Goal: Task Accomplishment & Management: Use online tool/utility

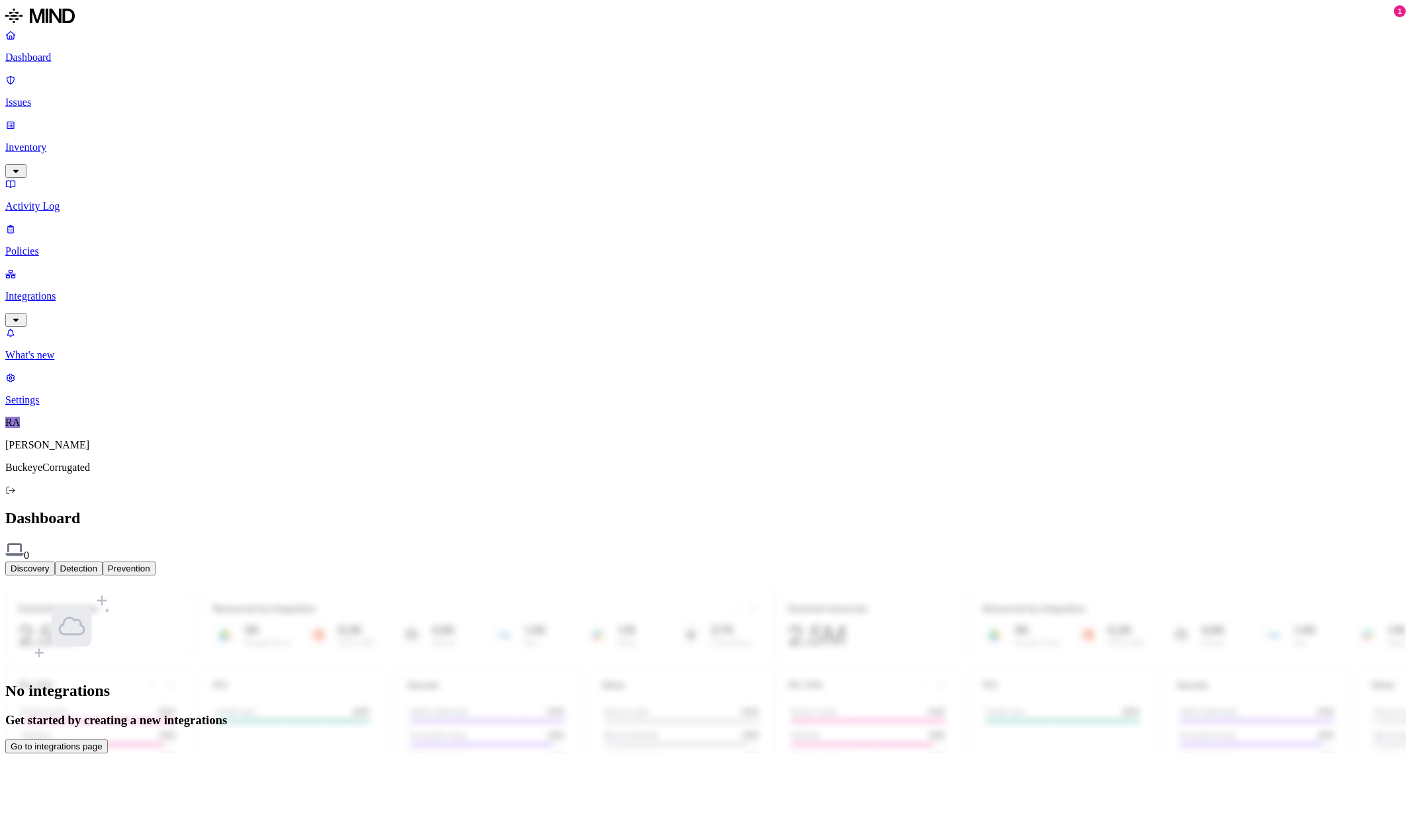
click at [46, 407] on p "Settings" at bounding box center [705, 400] width 1400 height 12
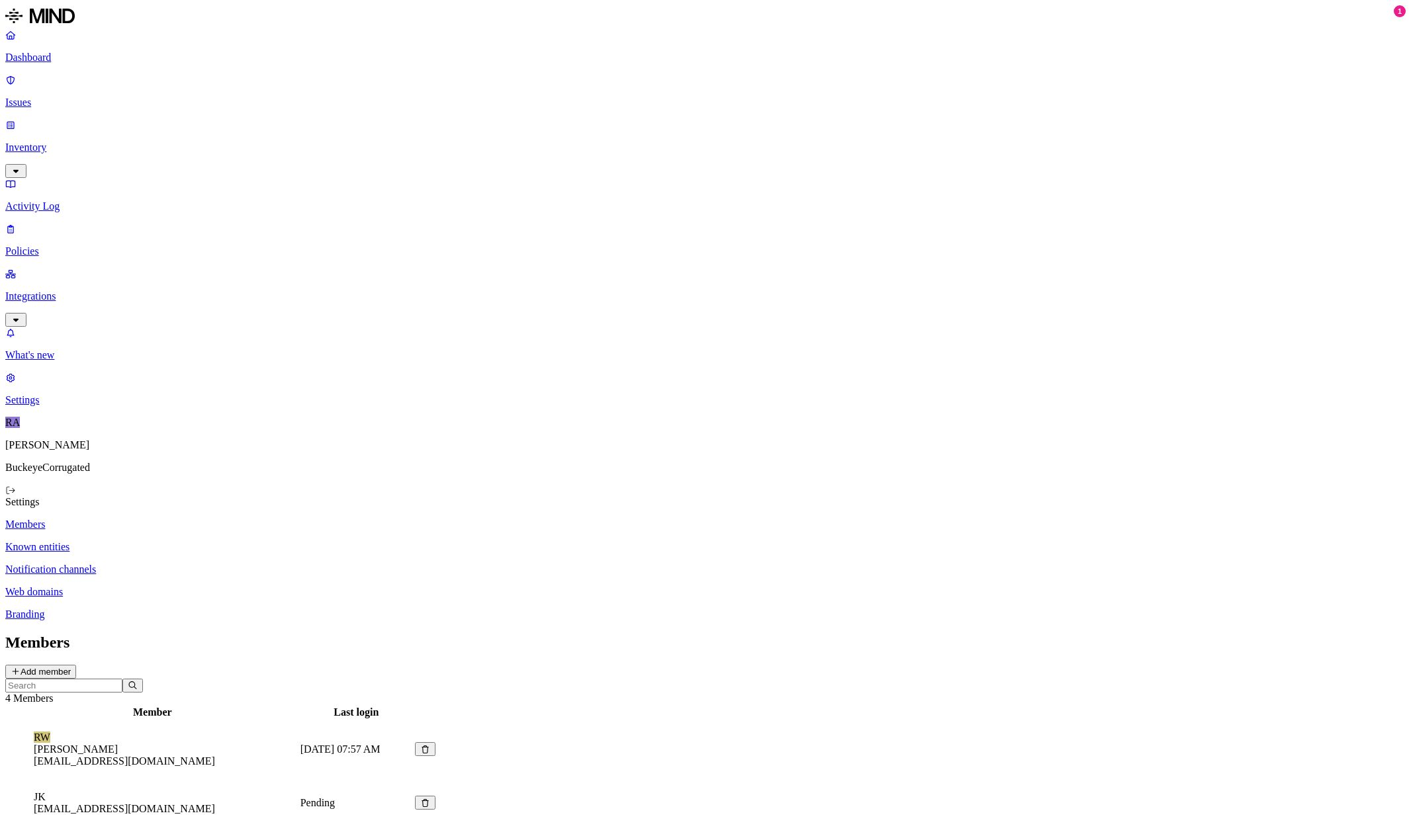
click at [190, 542] on p "Known entities" at bounding box center [705, 548] width 1400 height 12
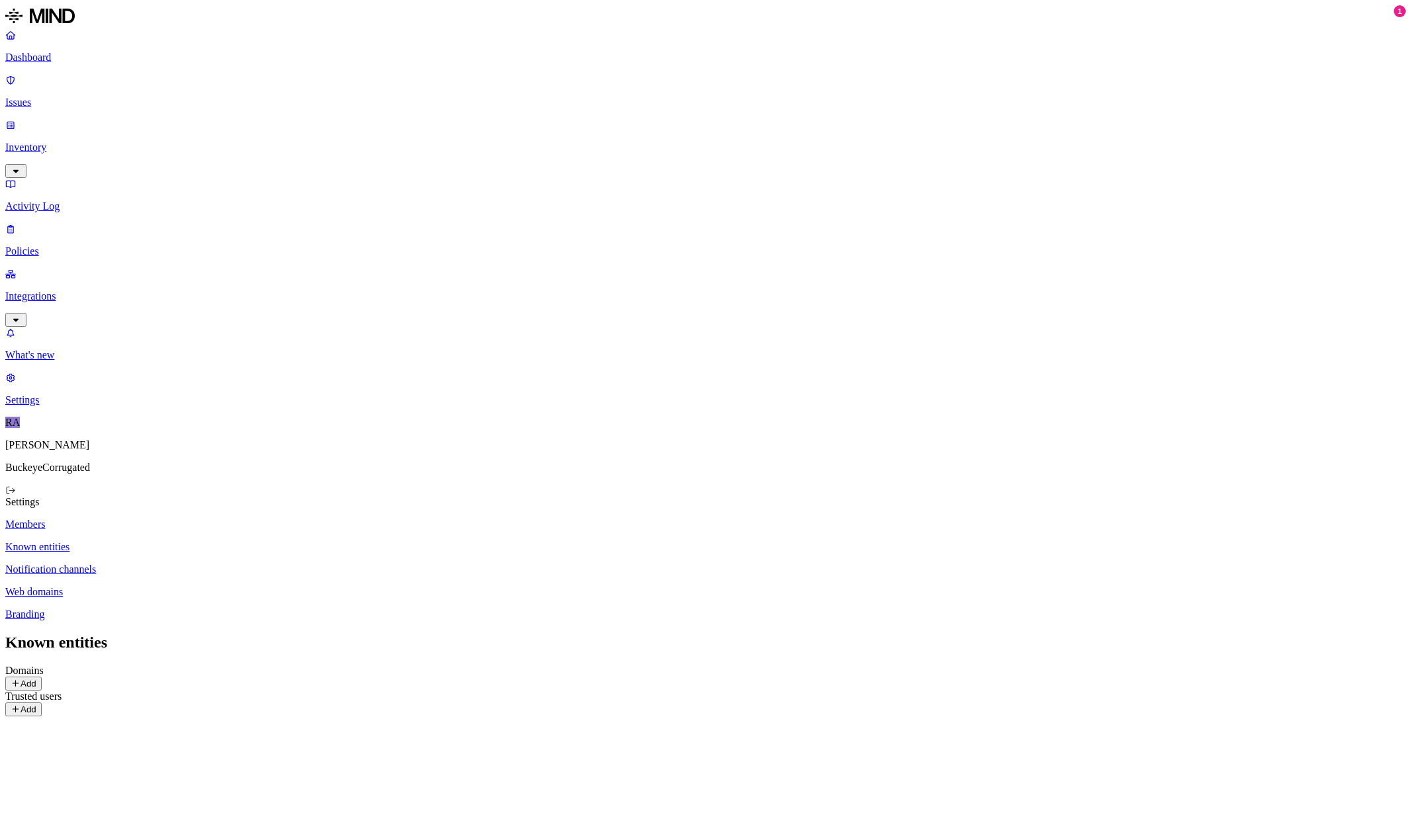
click at [180, 609] on p "Branding" at bounding box center [705, 615] width 1400 height 12
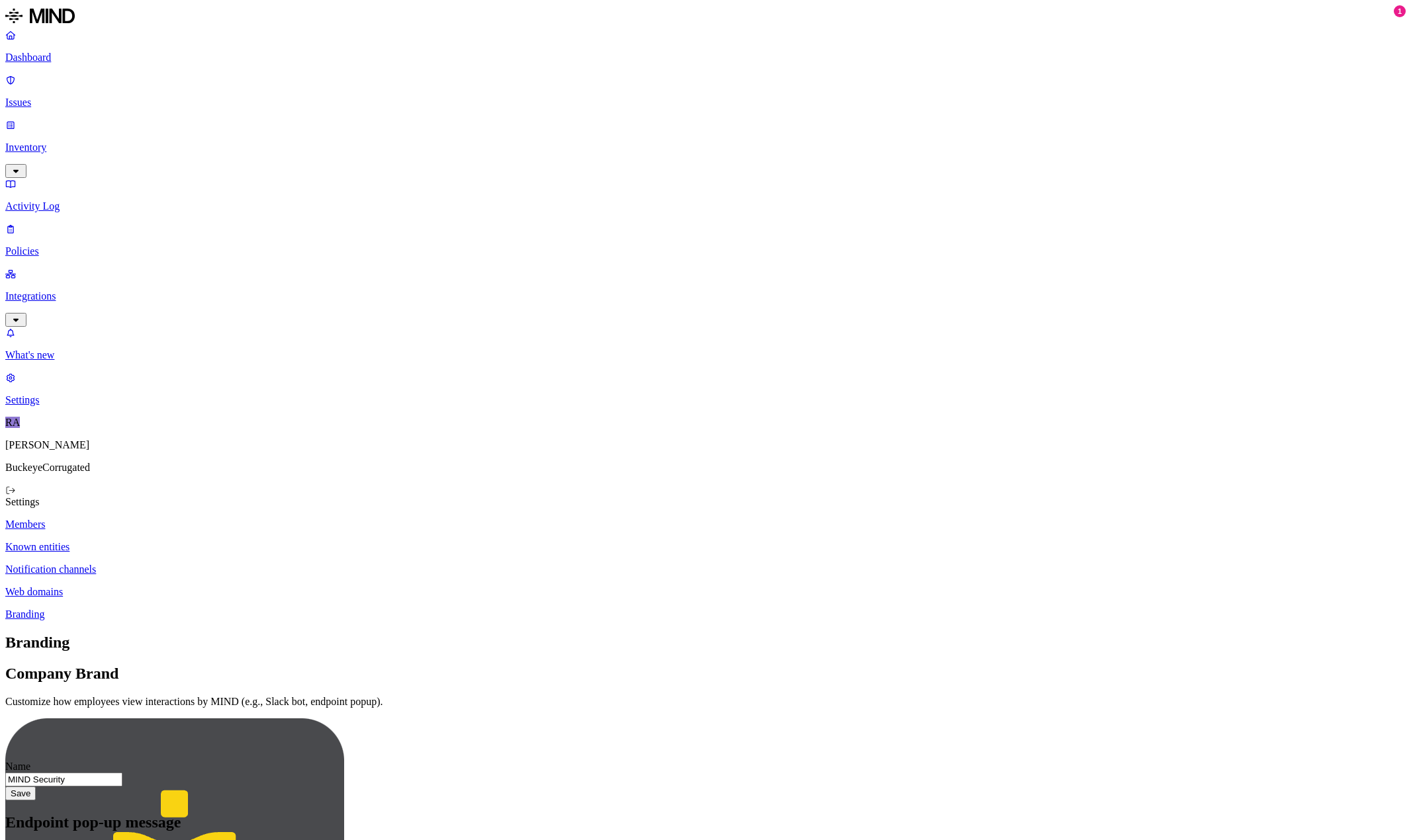
click at [186, 586] on p "Web domains" at bounding box center [705, 592] width 1400 height 12
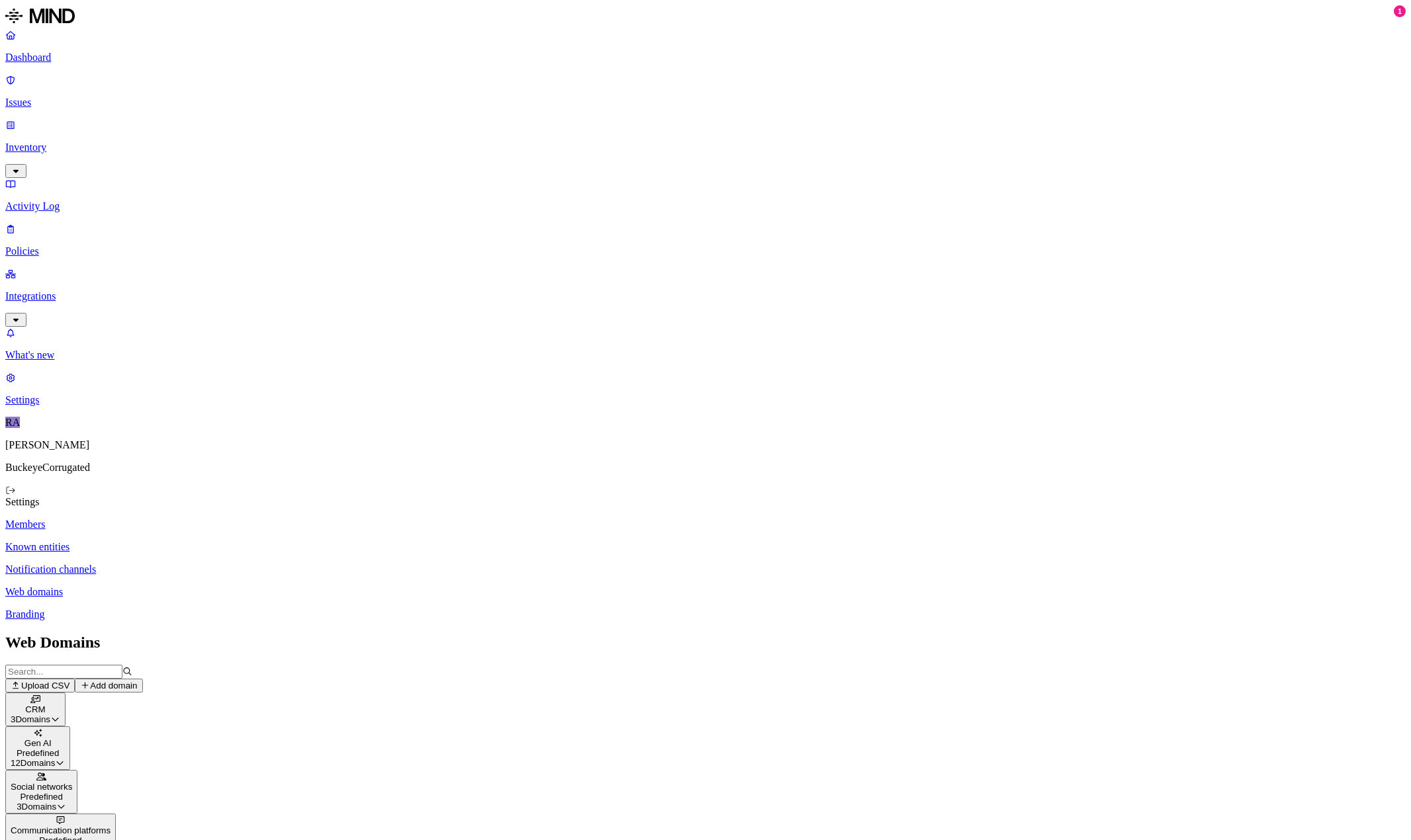
click at [65, 693] on button "CRM 3 Domains" at bounding box center [35, 710] width 60 height 34
click at [60, 715] on icon "button" at bounding box center [55, 719] width 10 height 8
click at [65, 759] on icon "button" at bounding box center [60, 763] width 10 height 8
click at [65, 805] on icon "button" at bounding box center [61, 807] width 7 height 4
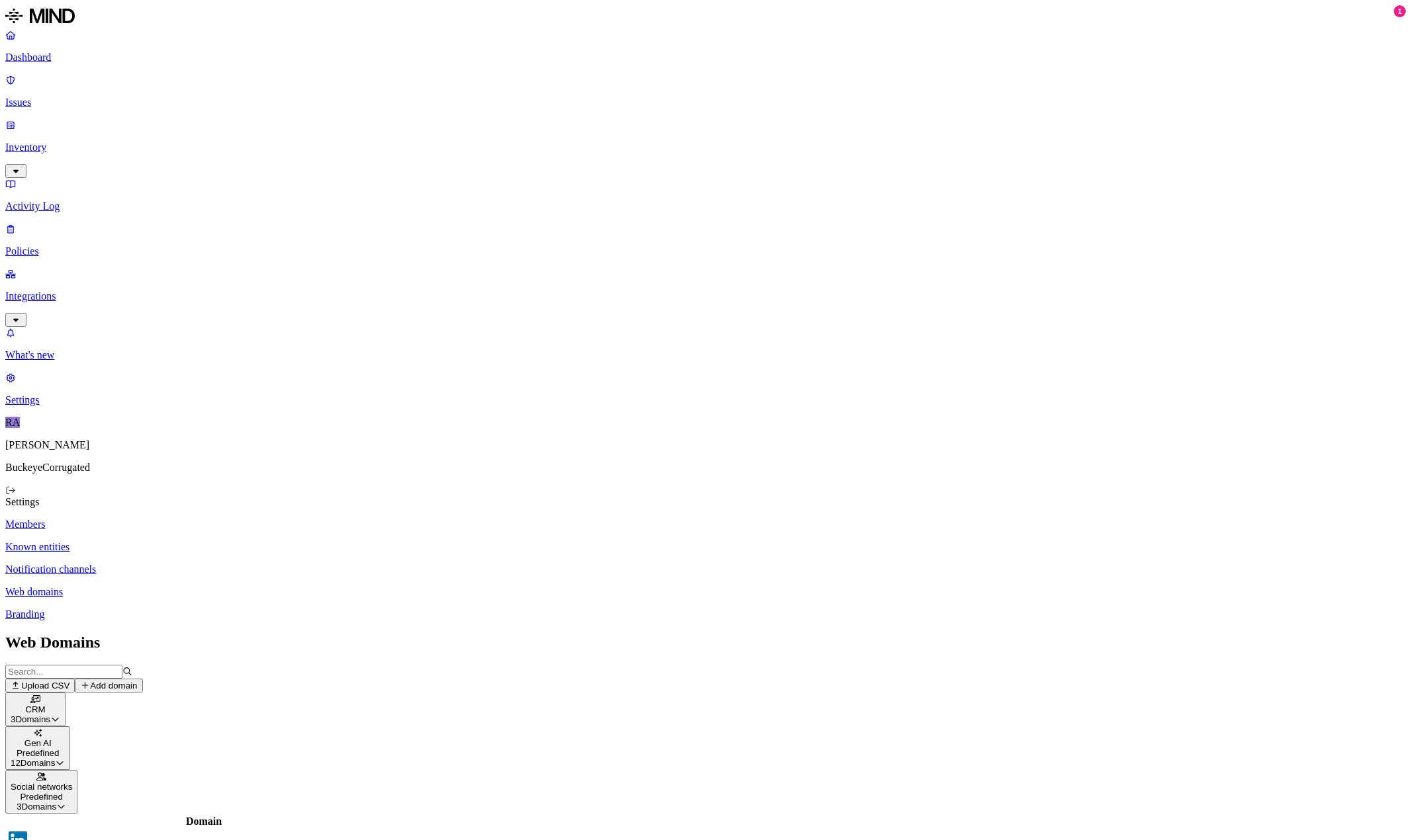
click at [66, 802] on icon "button" at bounding box center [61, 806] width 10 height 8
click at [84, 840] on icon "button" at bounding box center [81, 851] width 7 height 4
click at [85, 840] on icon "button" at bounding box center [80, 850] width 10 height 8
click at [178, 519] on p "Members" at bounding box center [705, 525] width 1400 height 12
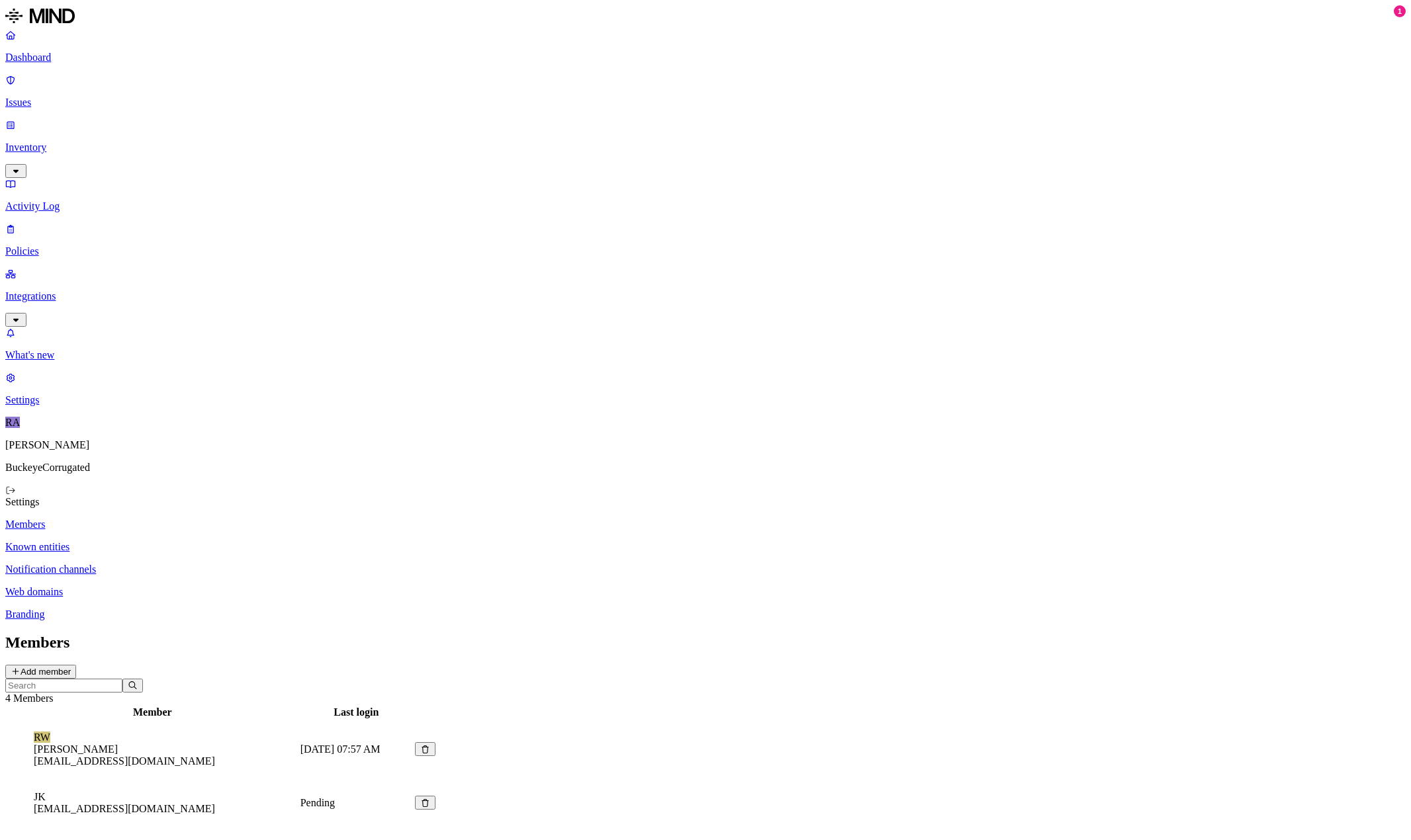
click at [63, 291] on p "Integrations" at bounding box center [705, 297] width 1400 height 12
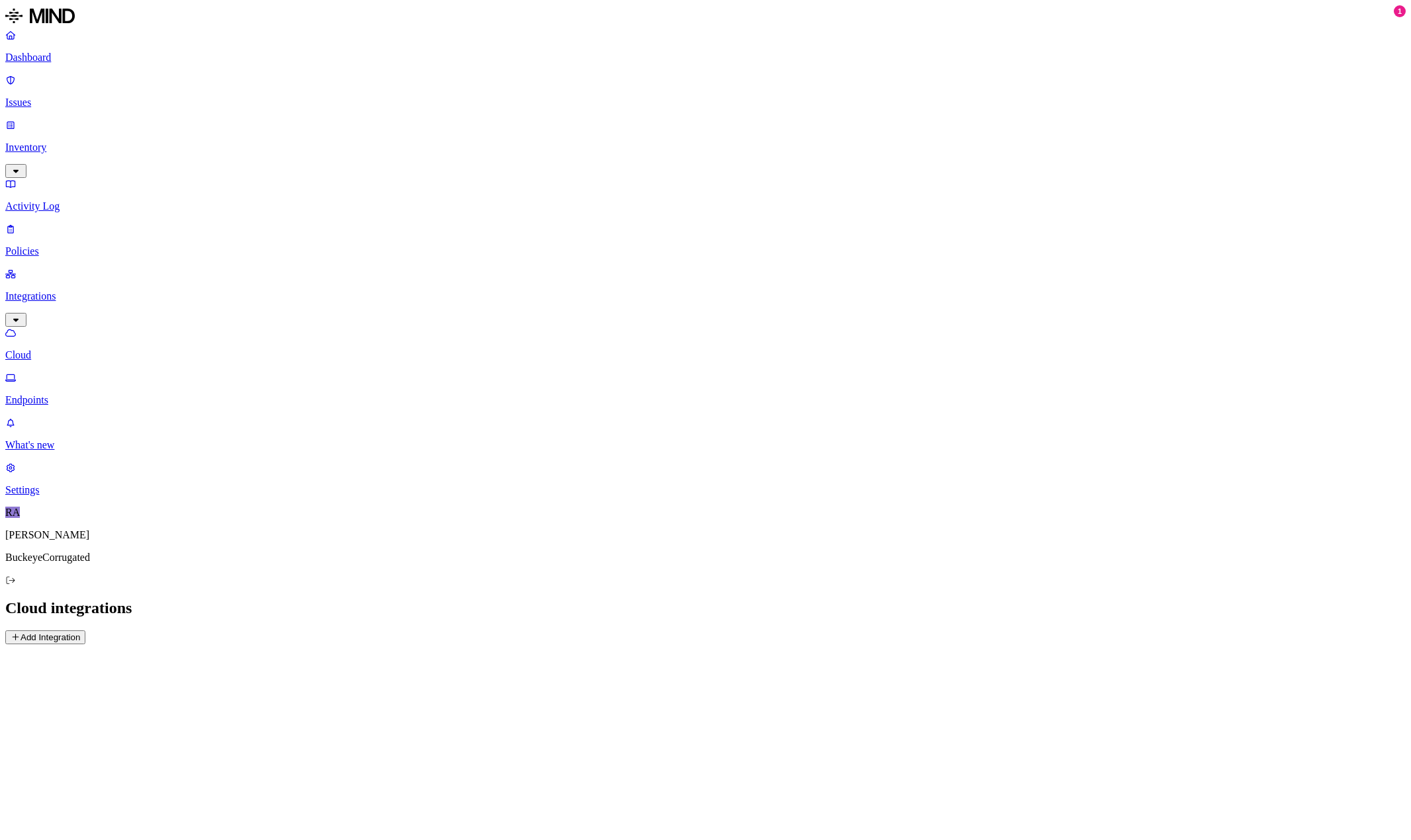
click at [63, 394] on p "Endpoints" at bounding box center [705, 400] width 1400 height 12
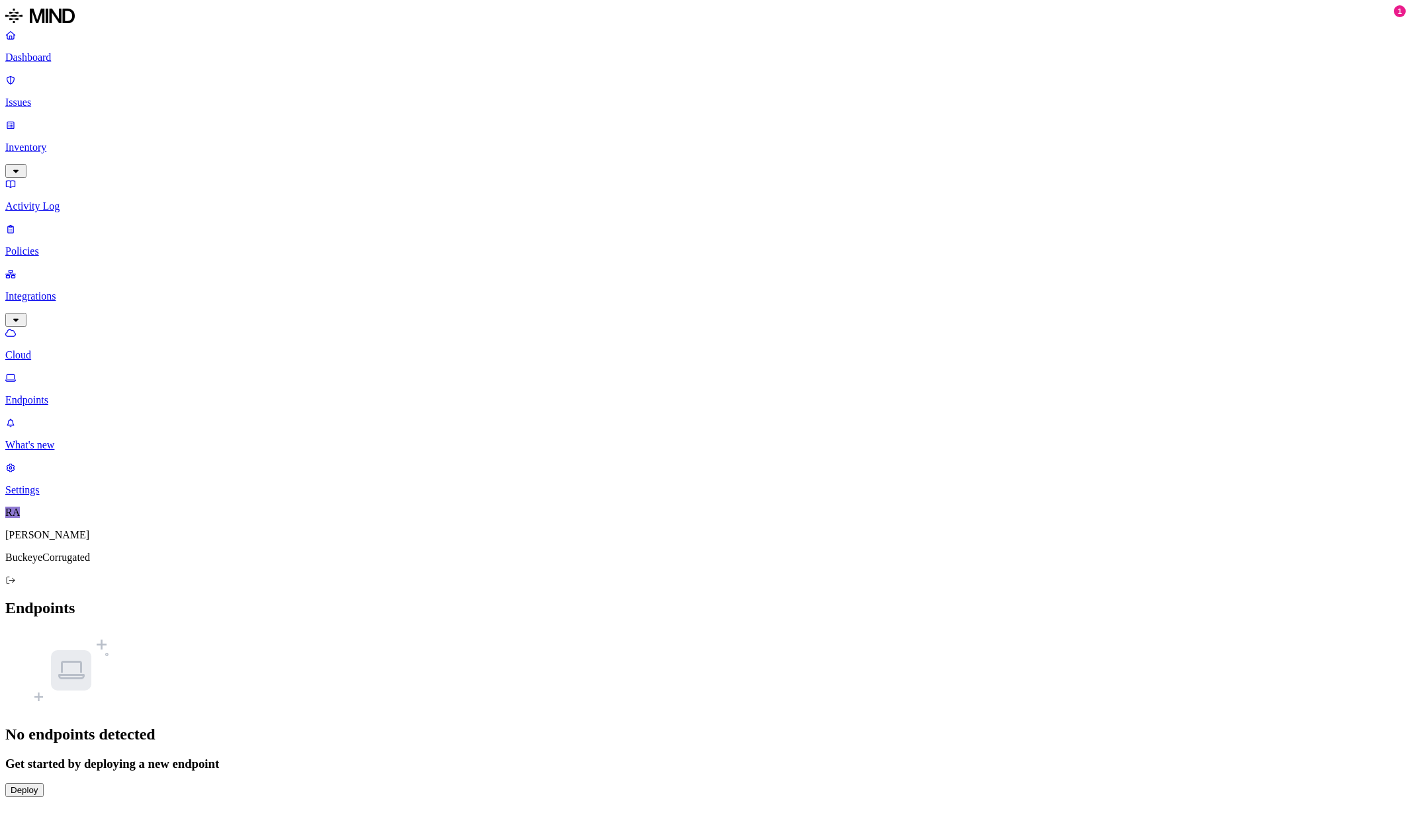
click at [60, 349] on p "Cloud" at bounding box center [705, 355] width 1400 height 12
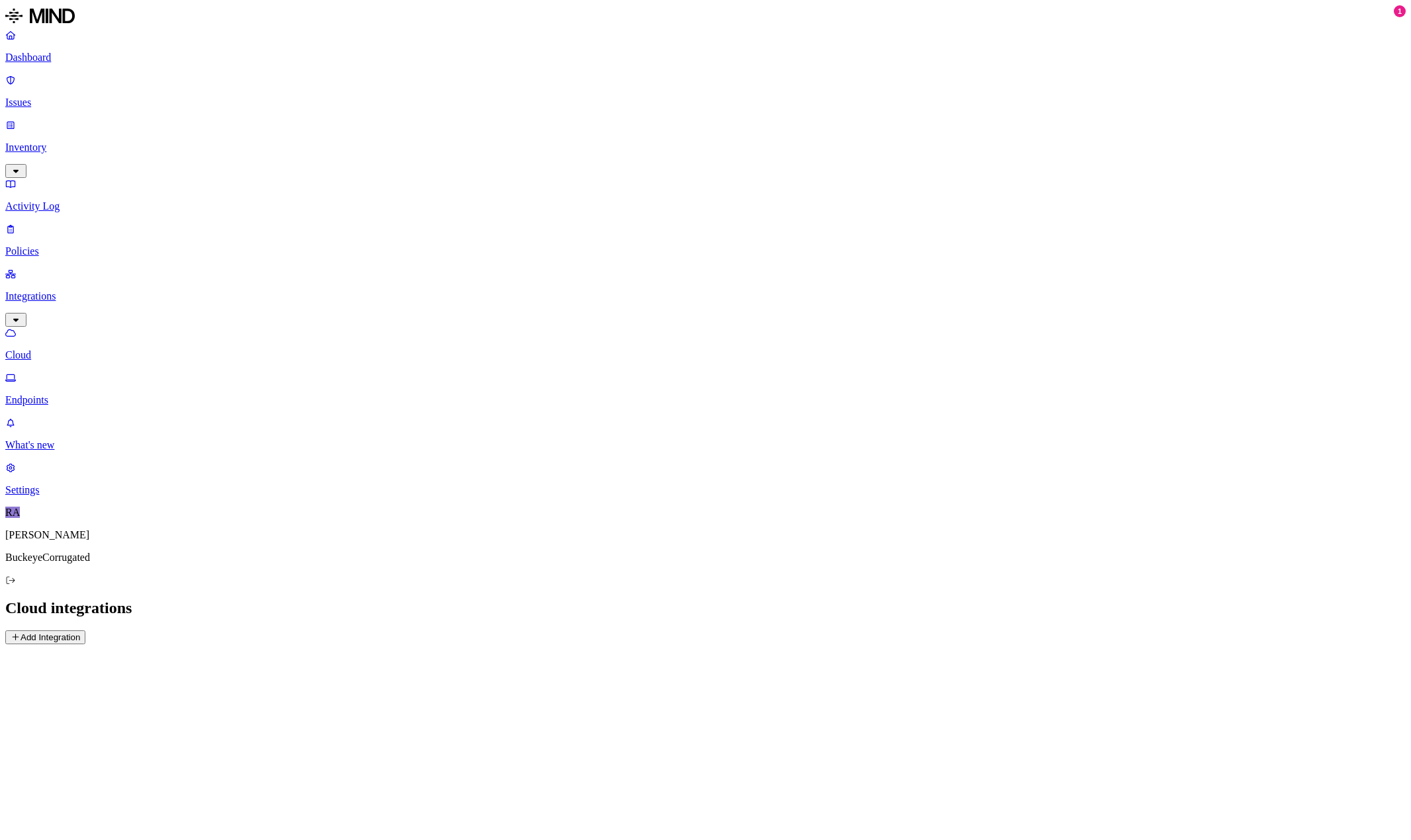
click at [63, 394] on p "Endpoints" at bounding box center [705, 400] width 1400 height 12
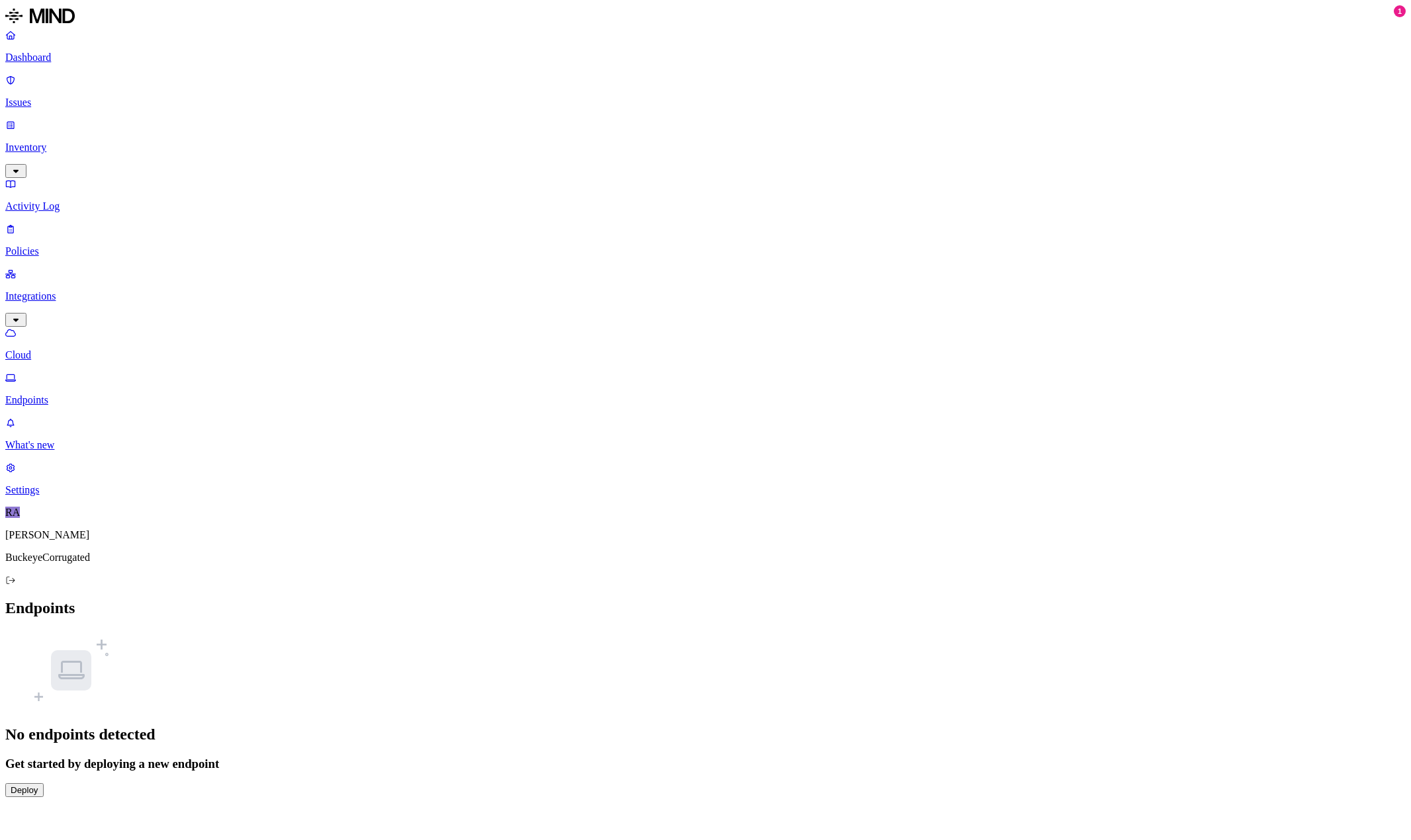
click at [44, 783] on button "Deploy" at bounding box center [25, 790] width 38 height 14
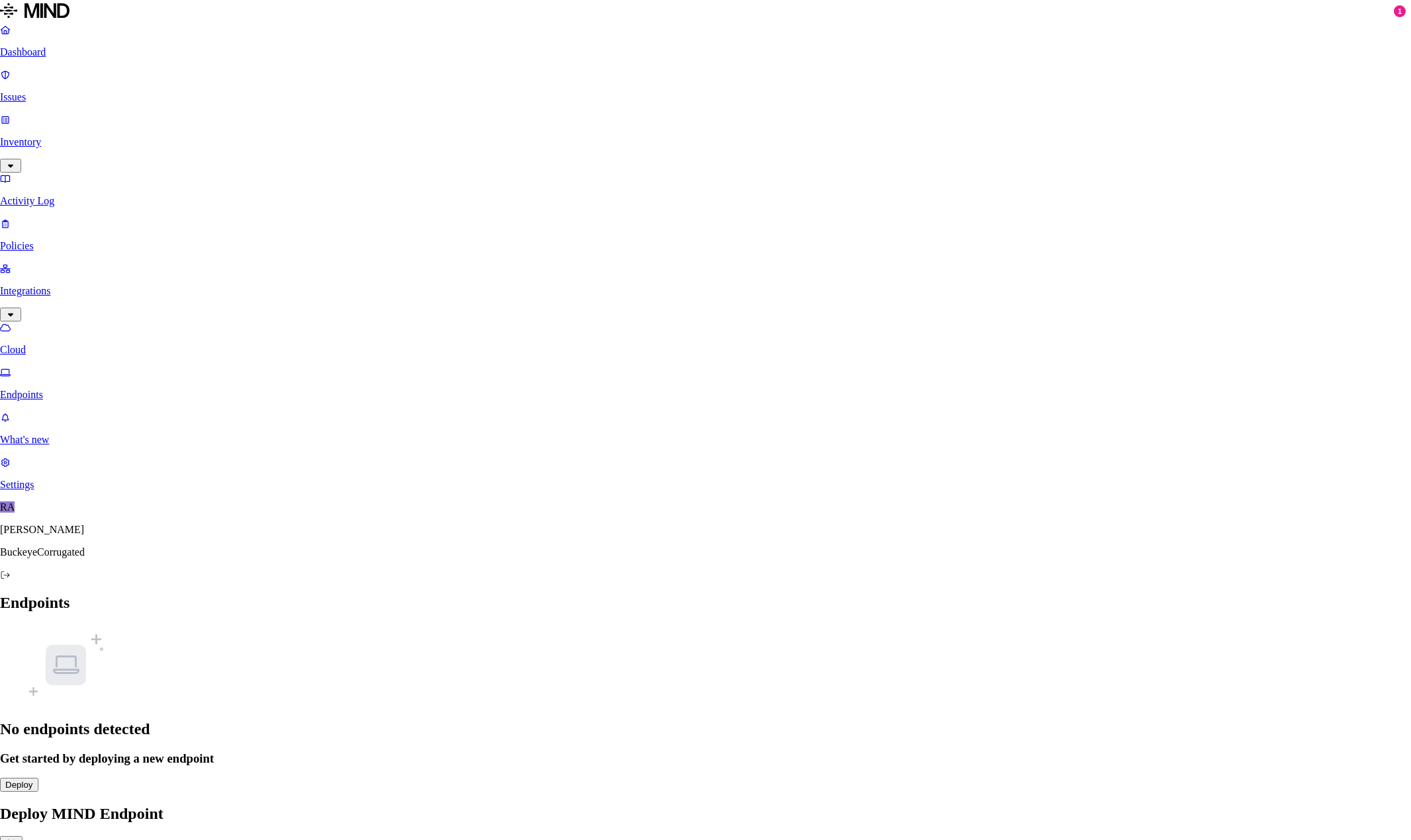
click at [88, 802] on div at bounding box center [705, 802] width 1411 height 0
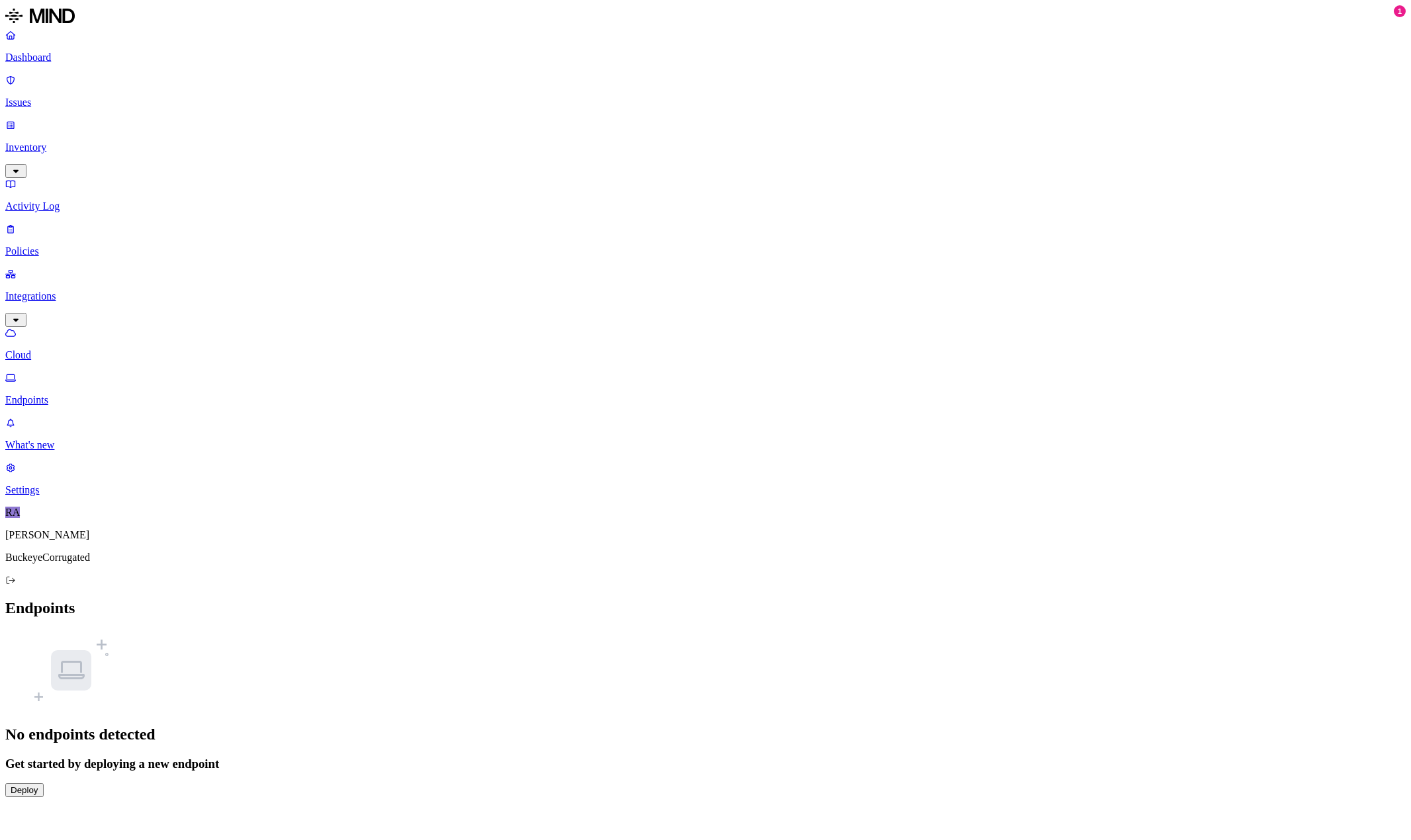
click at [53, 496] on p "Settings" at bounding box center [705, 490] width 1400 height 12
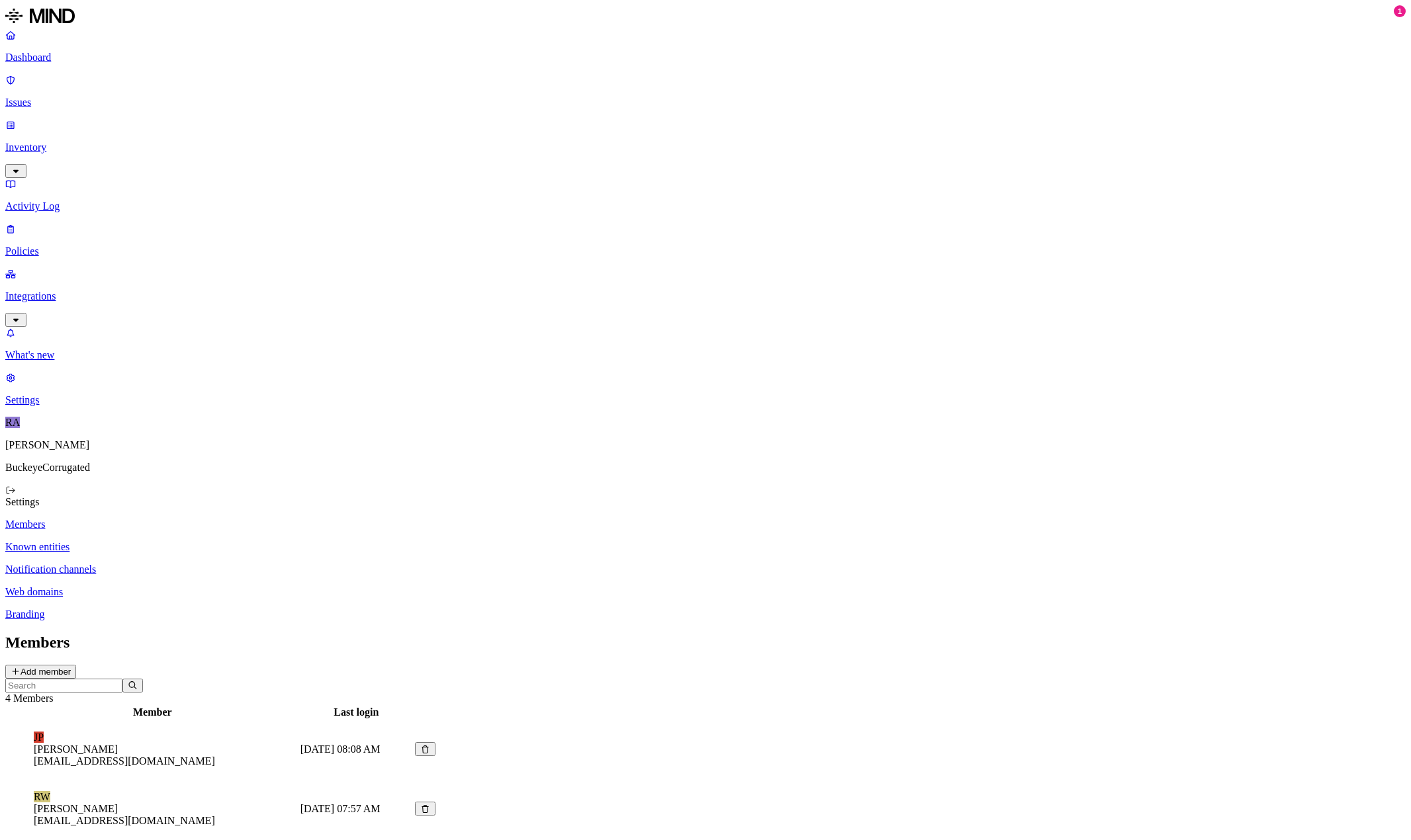
click at [51, 60] on p "Dashboard" at bounding box center [705, 58] width 1400 height 12
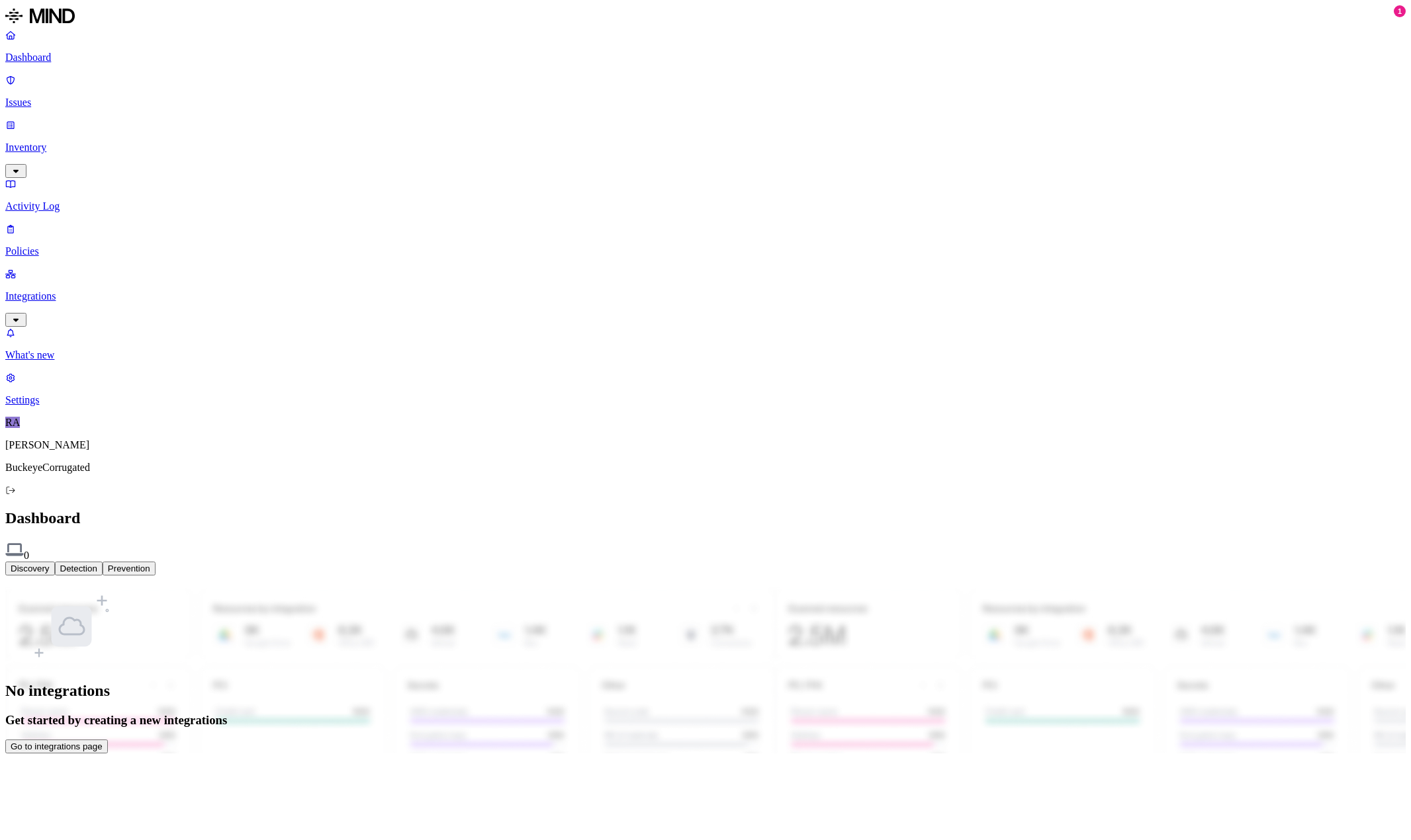
click at [47, 97] on p "Issues" at bounding box center [705, 103] width 1400 height 12
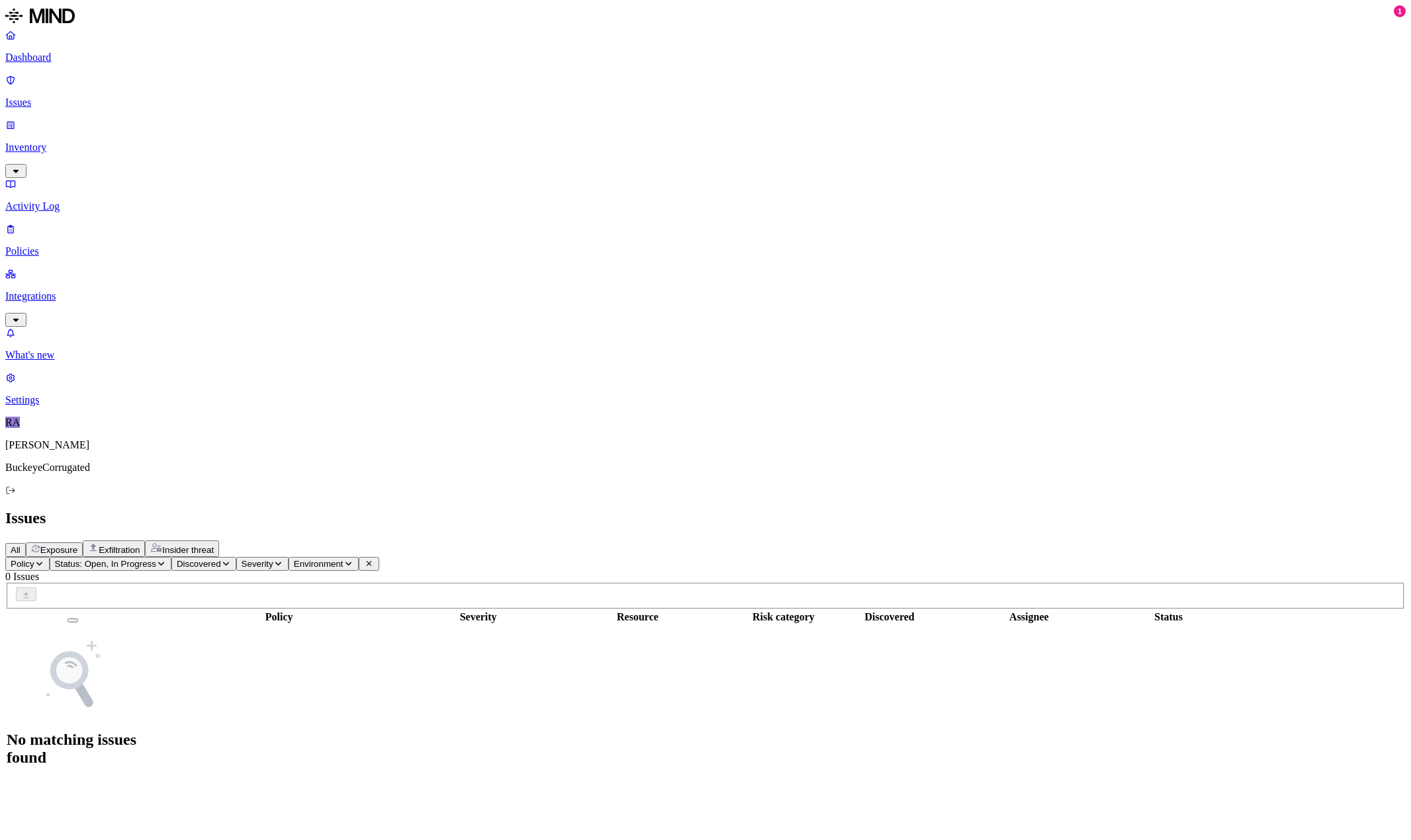
click at [47, 291] on p "Integrations" at bounding box center [705, 297] width 1400 height 12
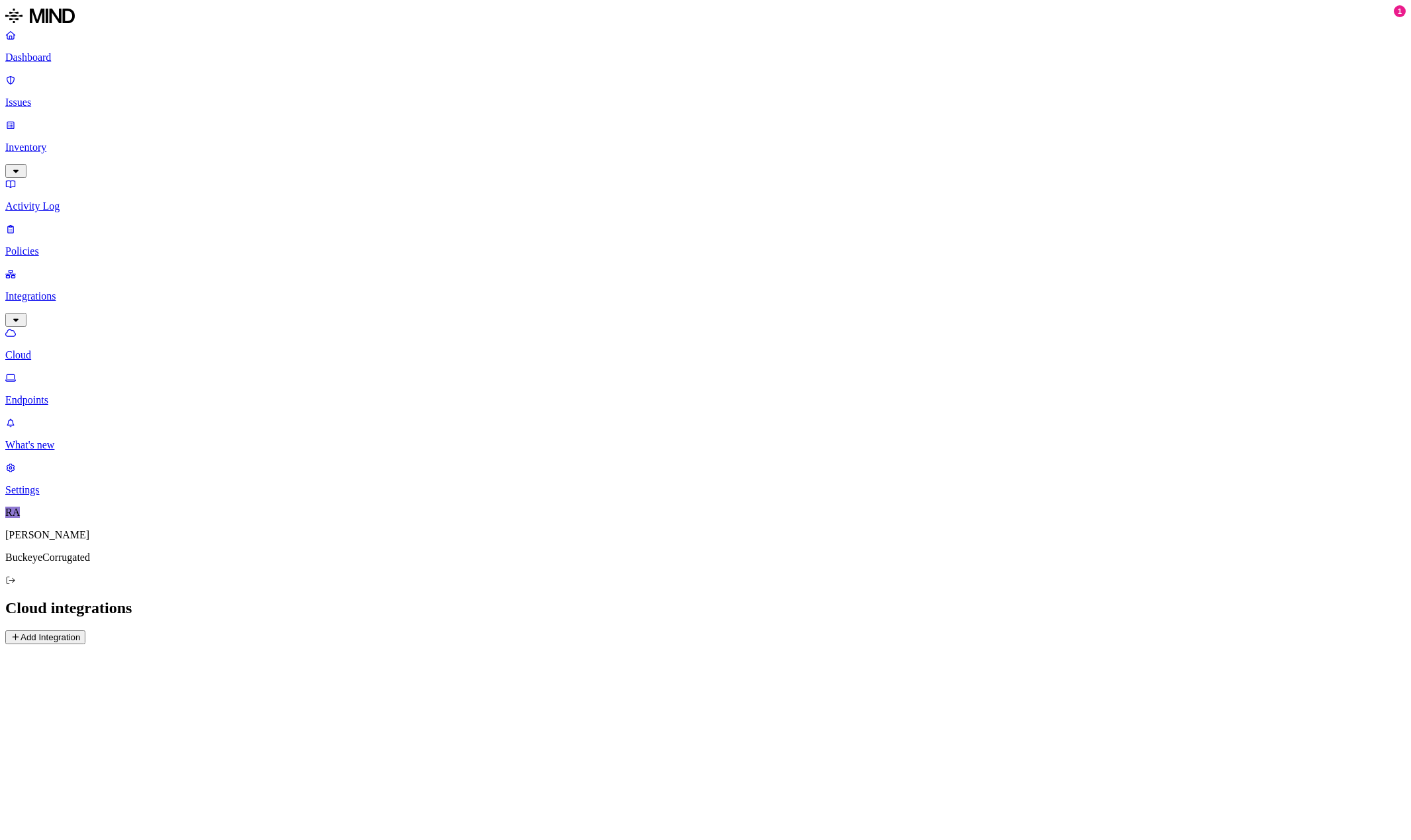
click at [49, 325] on nav "Dashboard Issues Inventory Activity Log Policies Integrations Cloud Endpoints W…" at bounding box center [705, 262] width 1400 height 467
click at [60, 542] on p "[PERSON_NAME]" at bounding box center [705, 535] width 1400 height 12
click at [0, 0] on slot "[PERSON_NAME]" at bounding box center [0, 0] width 0 height 0
click at [47, 496] on link "Settings" at bounding box center [705, 479] width 1400 height 35
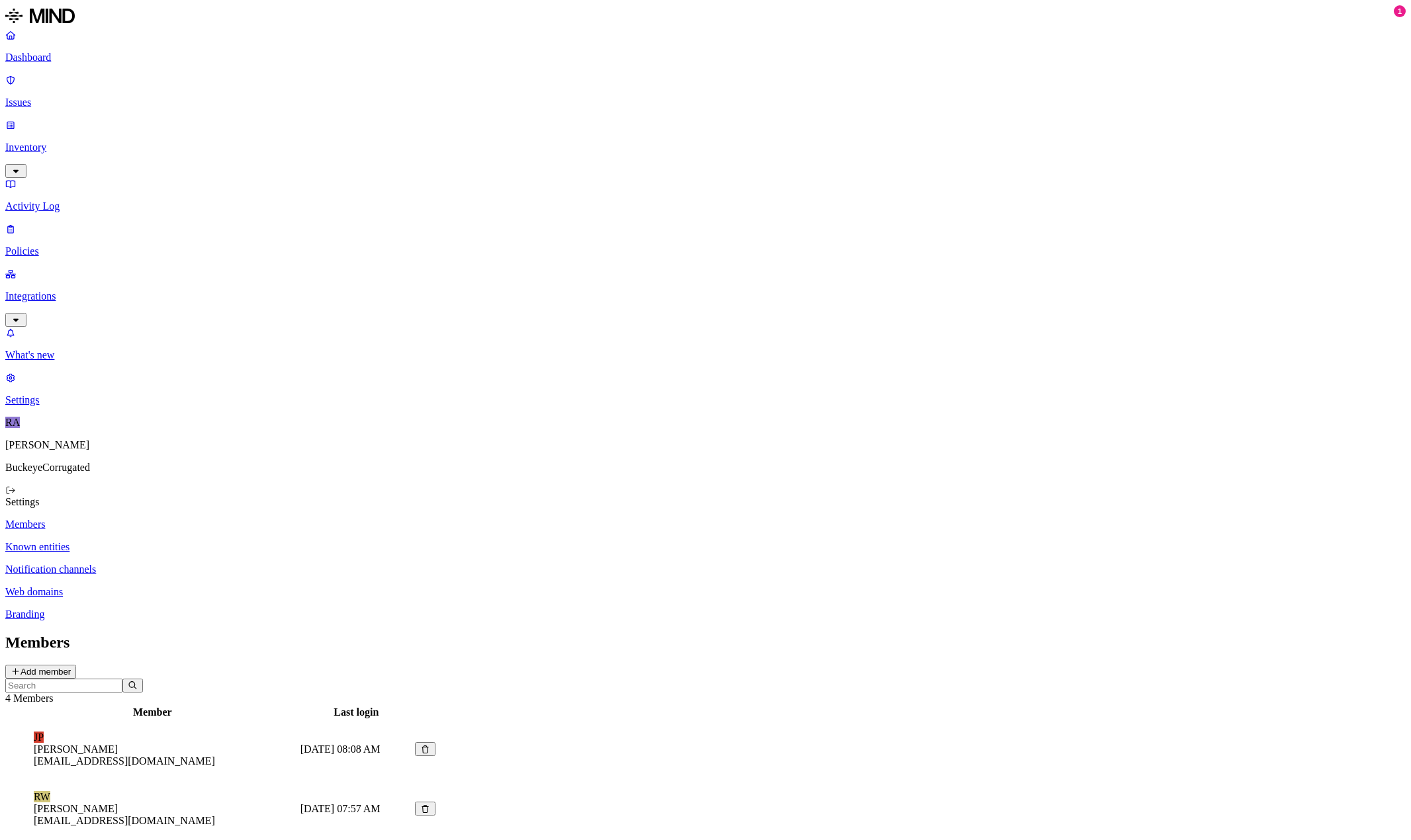
click at [50, 291] on p "Integrations" at bounding box center [705, 297] width 1400 height 12
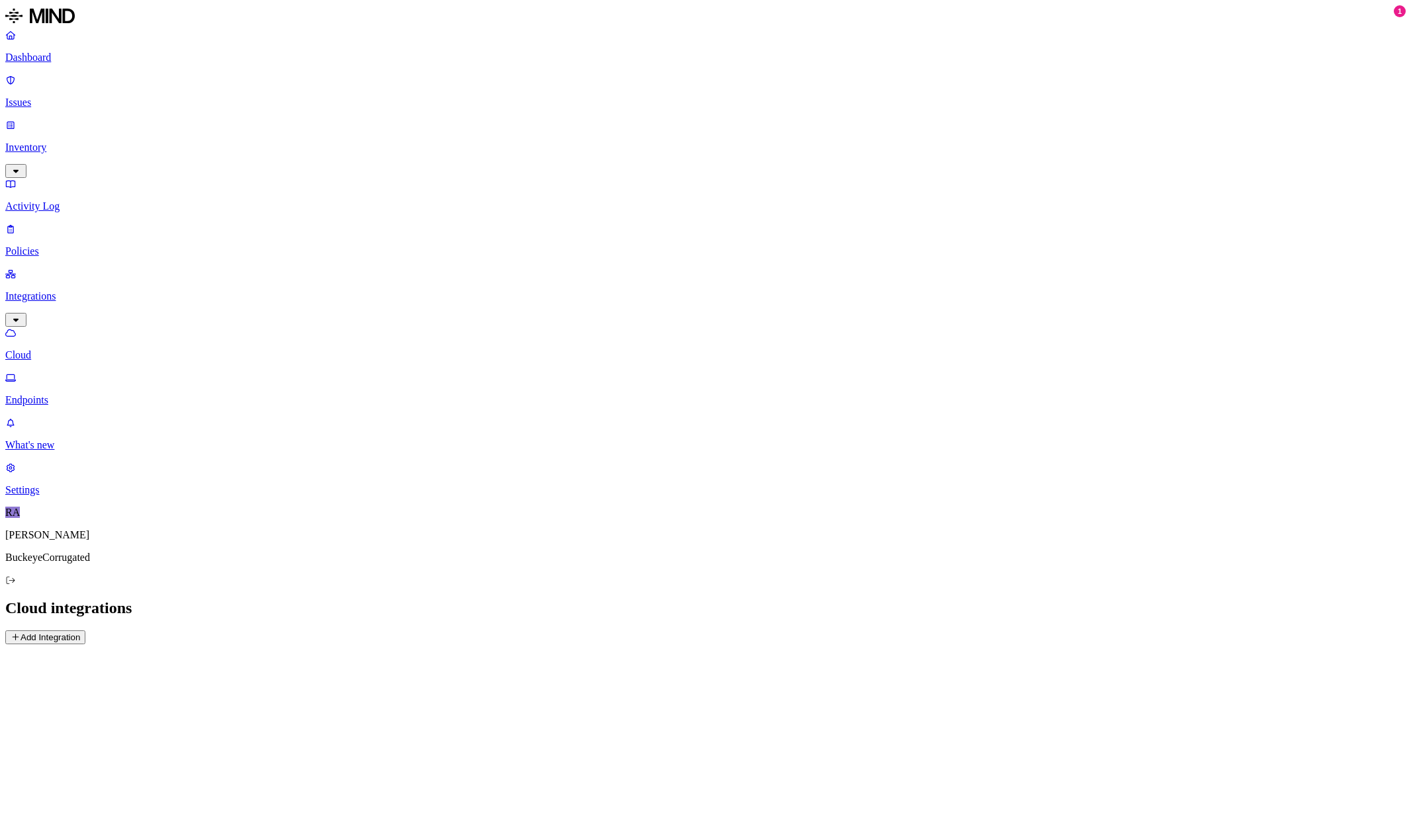
click at [65, 394] on p "Endpoints" at bounding box center [705, 400] width 1400 height 12
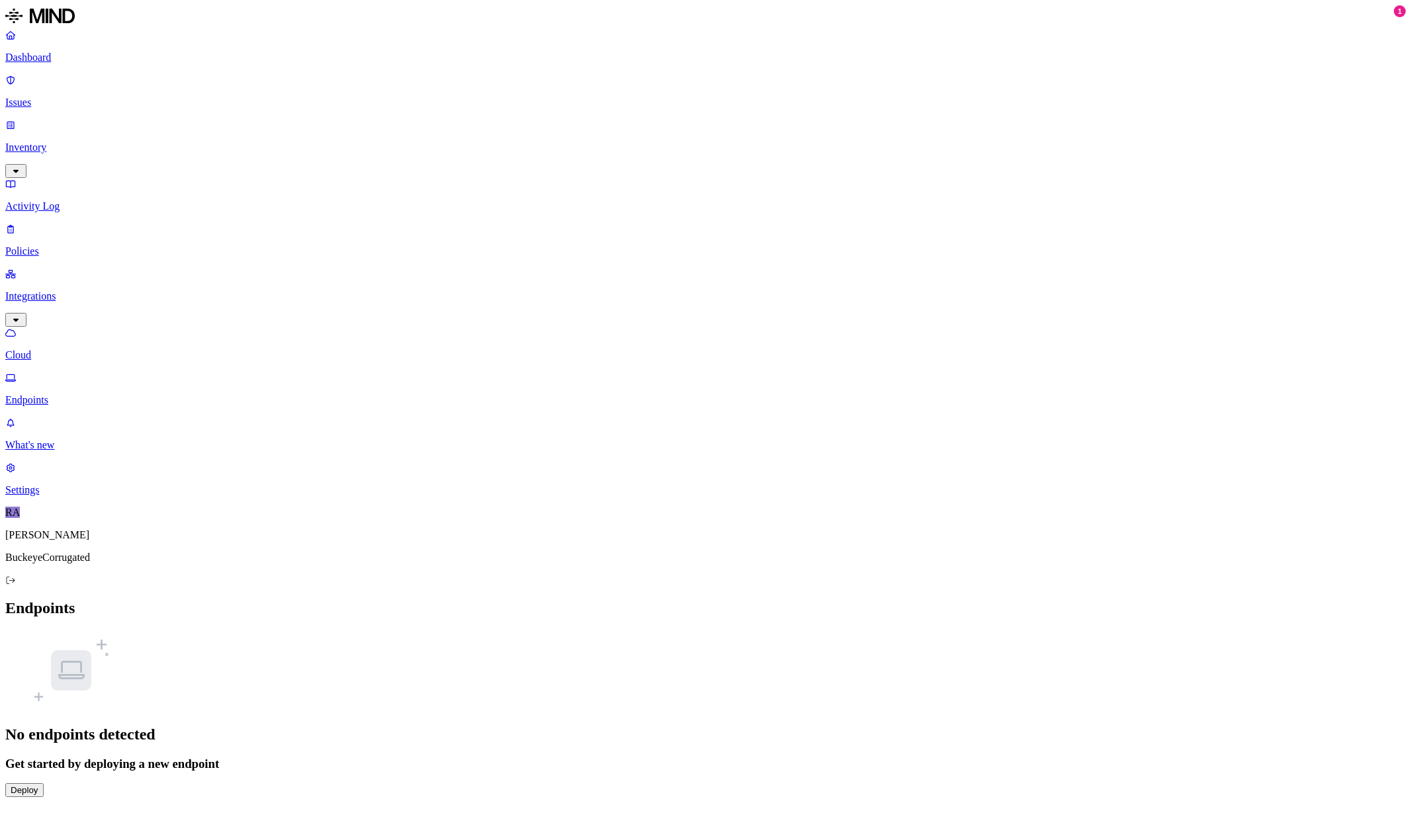
click at [44, 783] on button "Deploy" at bounding box center [25, 790] width 38 height 14
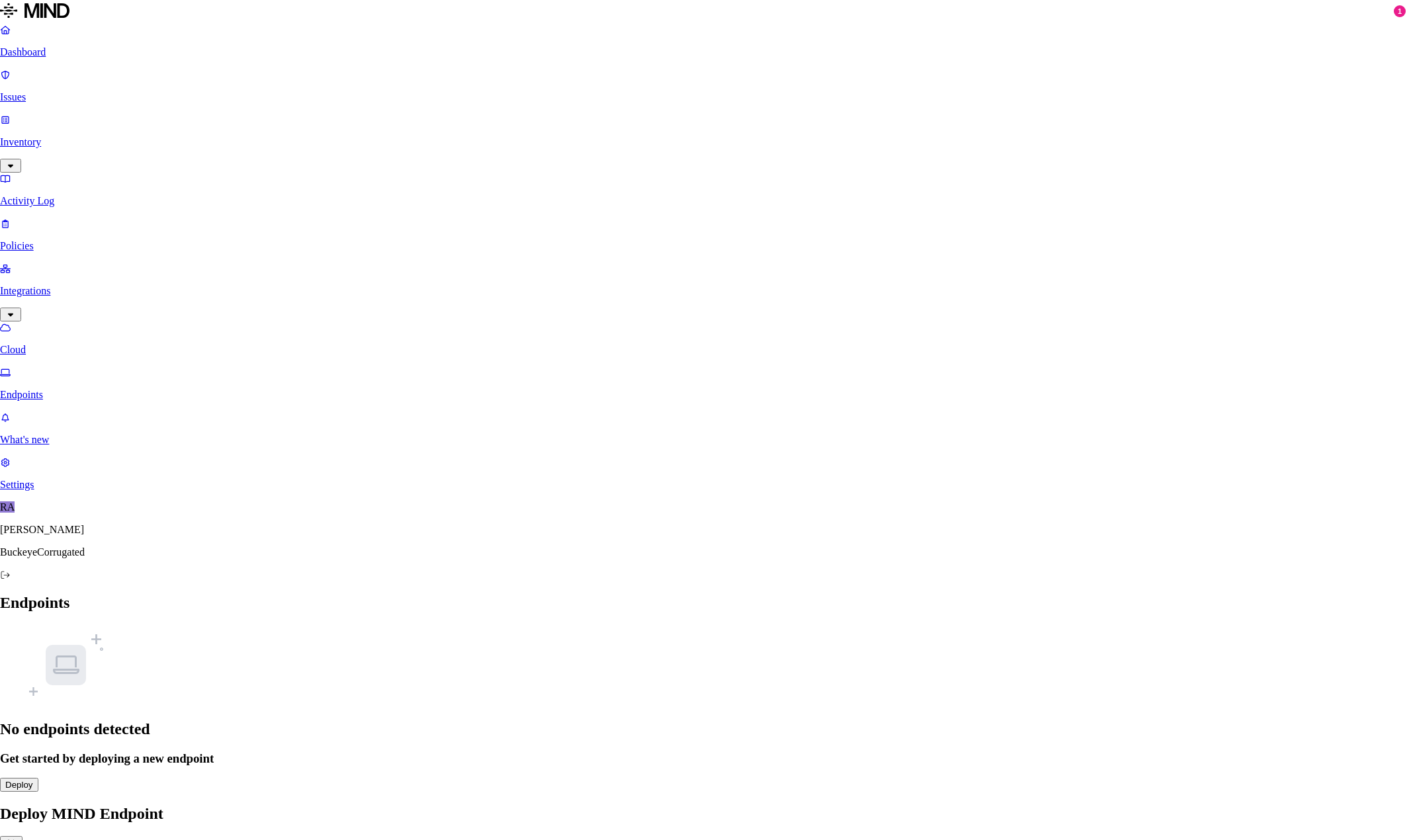
click at [17, 838] on icon "button" at bounding box center [12, 843] width 12 height 9
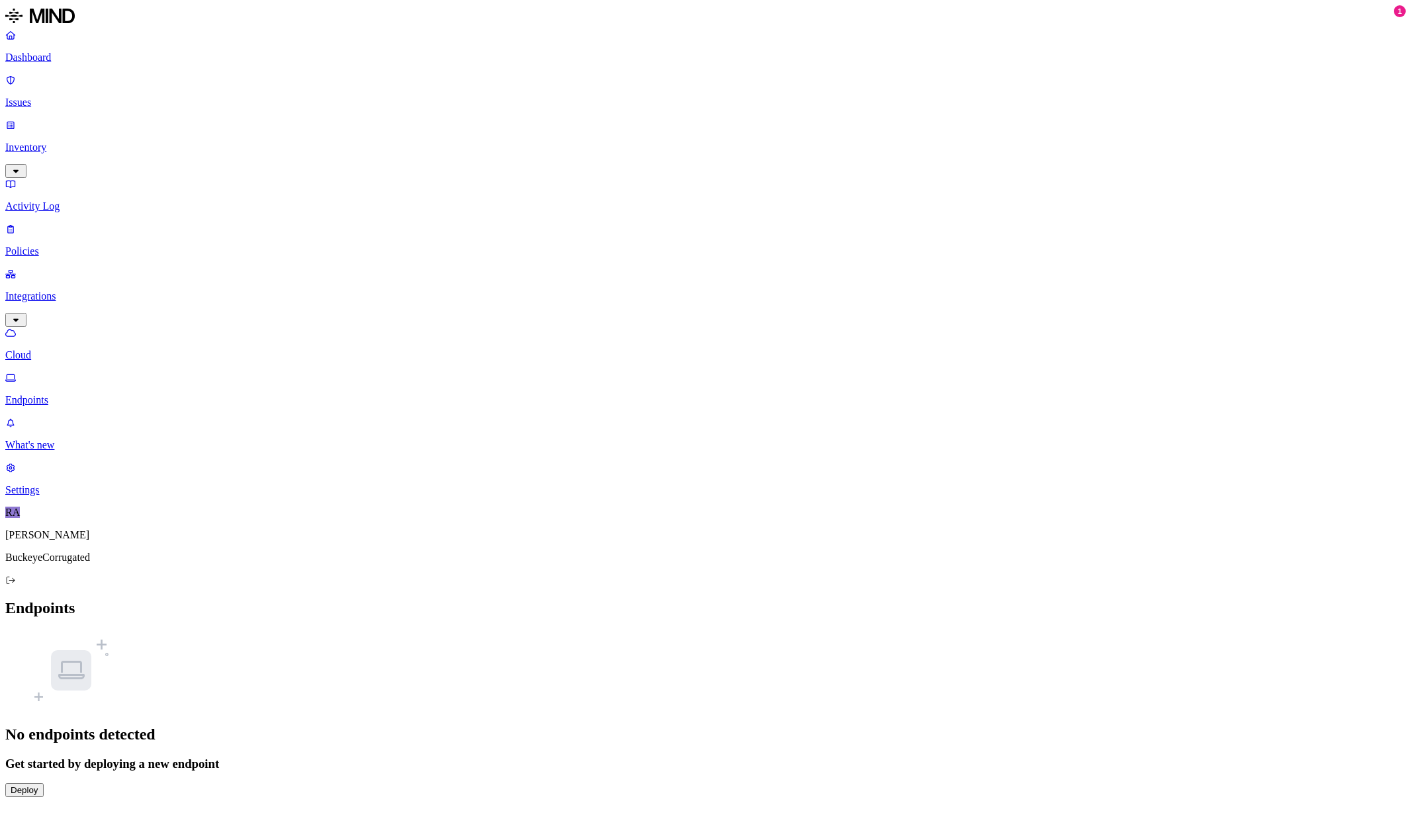
click at [41, 327] on link "Cloud" at bounding box center [705, 344] width 1400 height 35
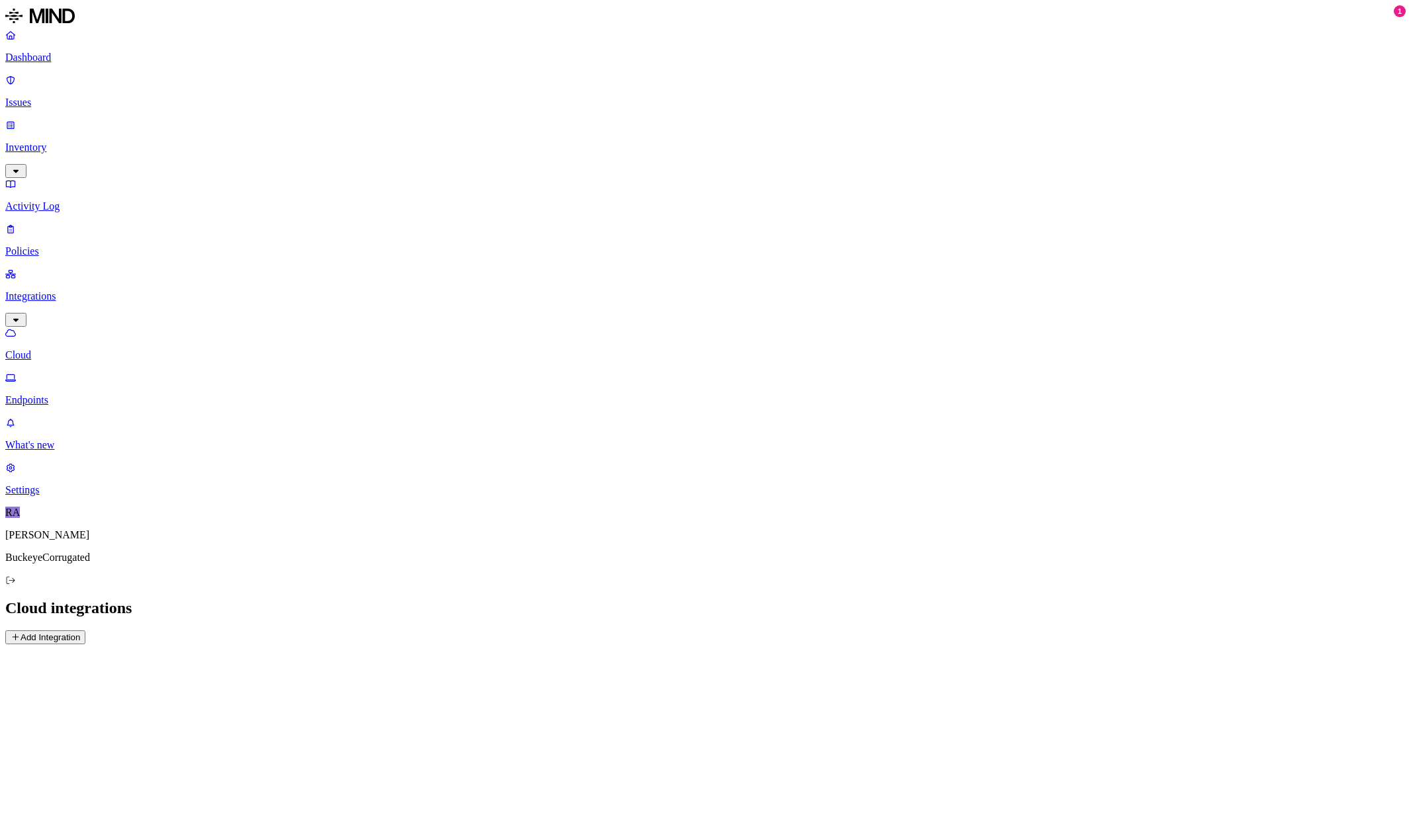
click at [66, 394] on p "Endpoints" at bounding box center [705, 400] width 1400 height 12
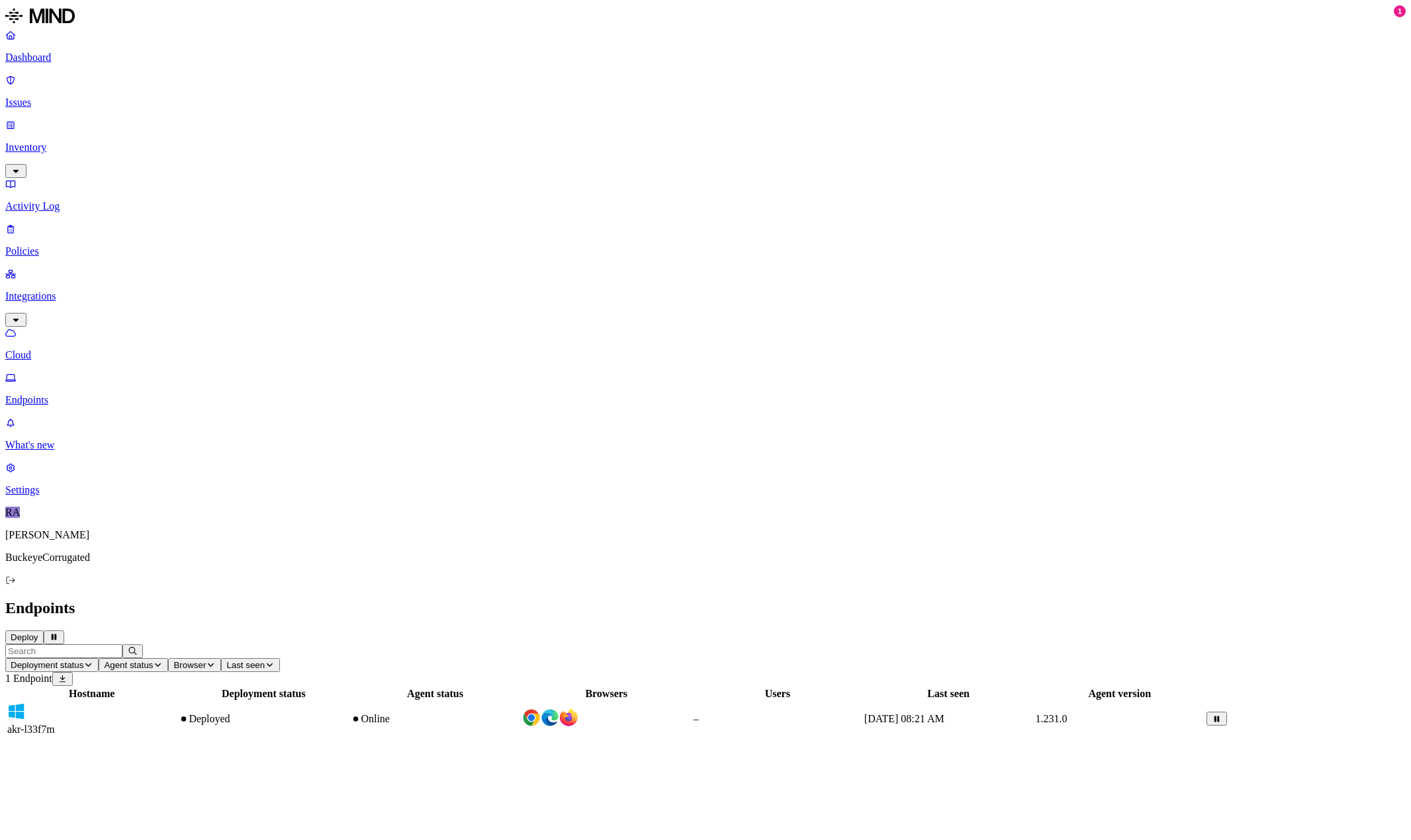
click at [541, 709] on img at bounding box center [532, 718] width 18 height 18
drag, startPoint x: 404, startPoint y: 352, endPoint x: 414, endPoint y: 311, distance: 42.2
click at [404, 687] on div "Hostname Deployment status Agent status Browsers Users Last seen Agent version …" at bounding box center [705, 712] width 1400 height 51
click at [348, 713] on div "Deployed" at bounding box center [263, 720] width 170 height 12
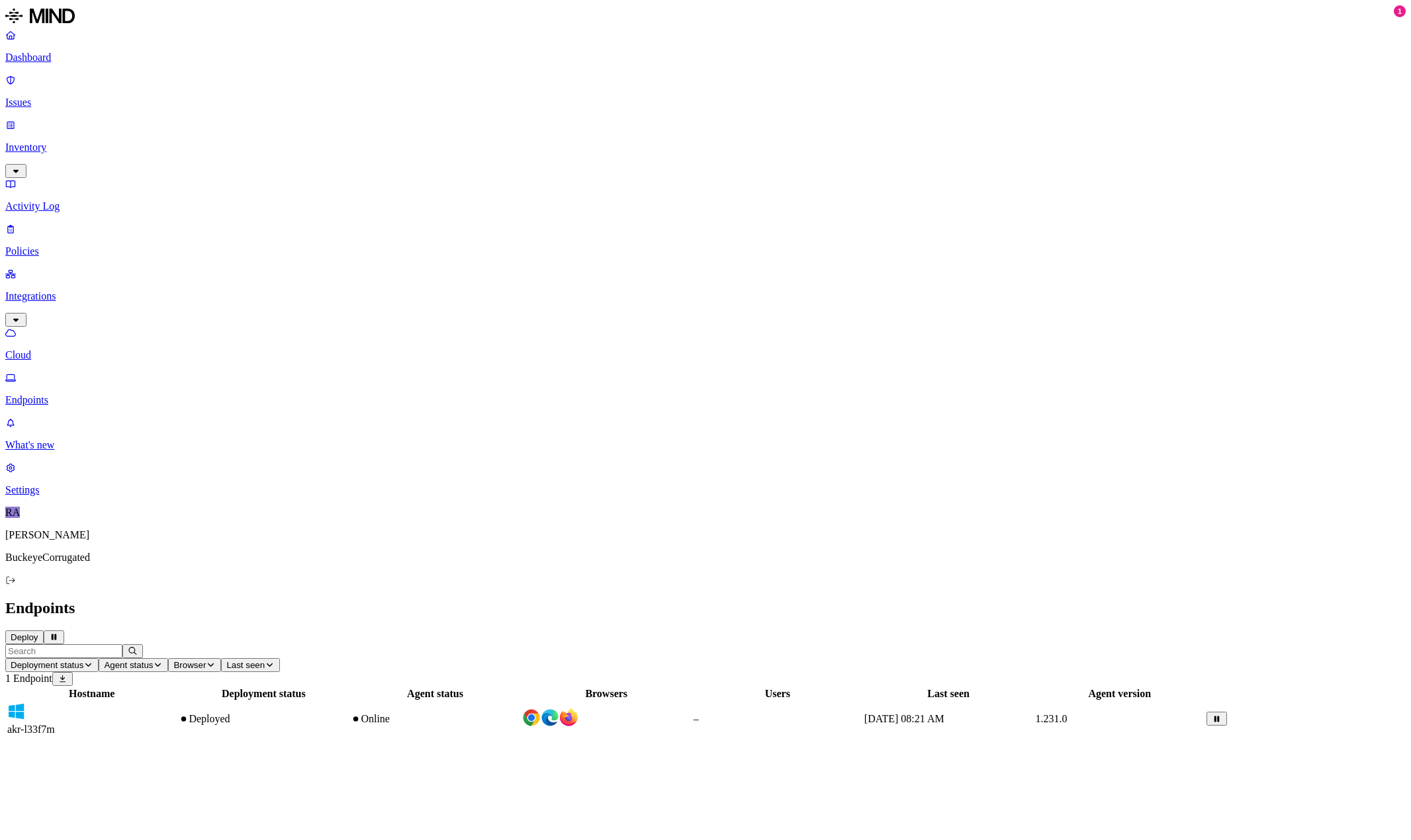
click at [50, 349] on p "Cloud" at bounding box center [705, 355] width 1400 height 12
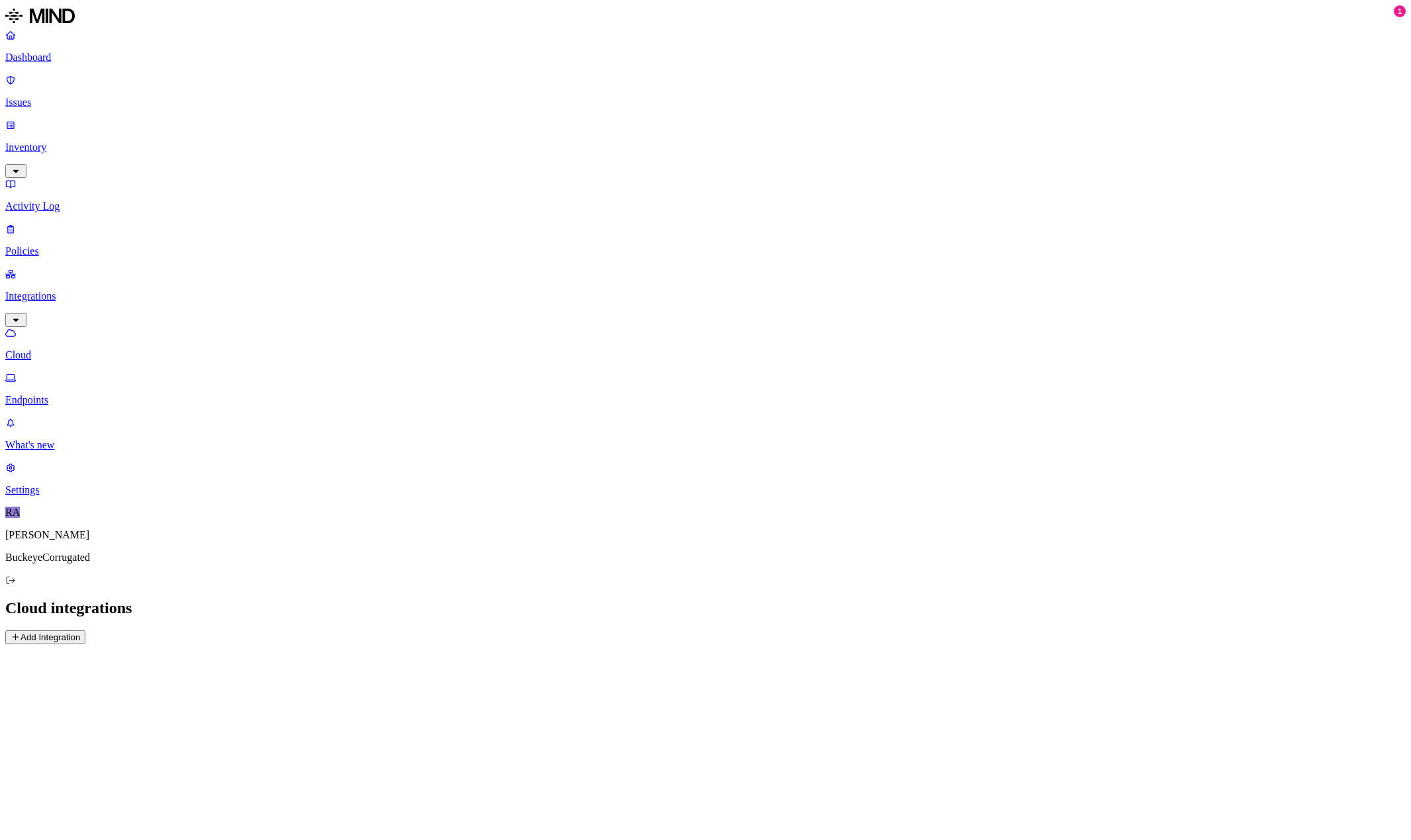
click at [60, 394] on p "Endpoints" at bounding box center [705, 400] width 1400 height 12
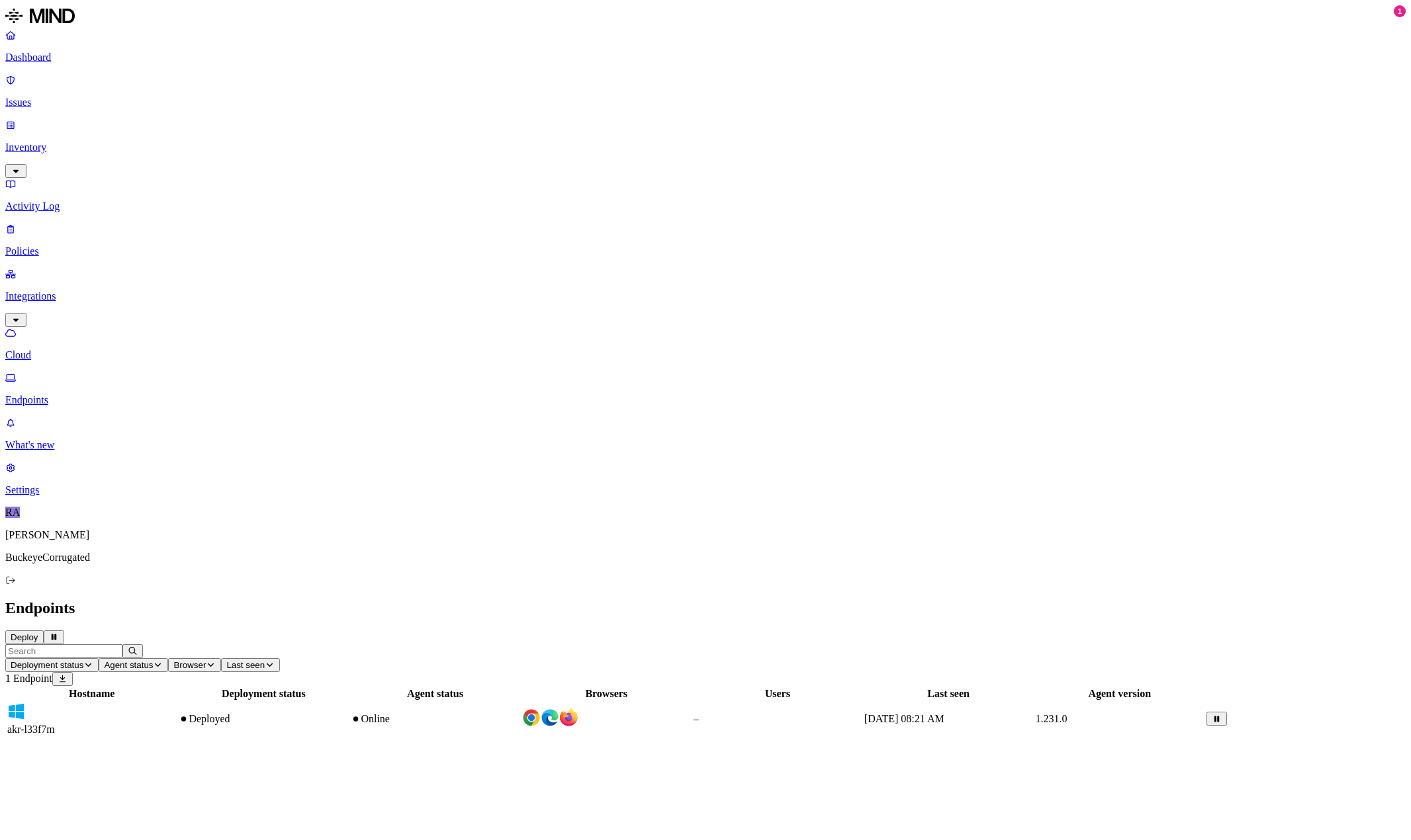
click at [519, 713] on div "Online" at bounding box center [434, 720] width 168 height 12
click at [893, 687] on div "Hostname Deployment status Agent status Browsers Users Last seen Agent version …" at bounding box center [705, 712] width 1400 height 51
click at [846, 687] on div "Hostname Deployment status Agent status Browsers Users Last seen Agent version …" at bounding box center [705, 712] width 1400 height 51
click at [519, 713] on div "Online" at bounding box center [434, 720] width 168 height 12
click at [55, 724] on span "akr-l33f7m" at bounding box center [31, 730] width 48 height 12
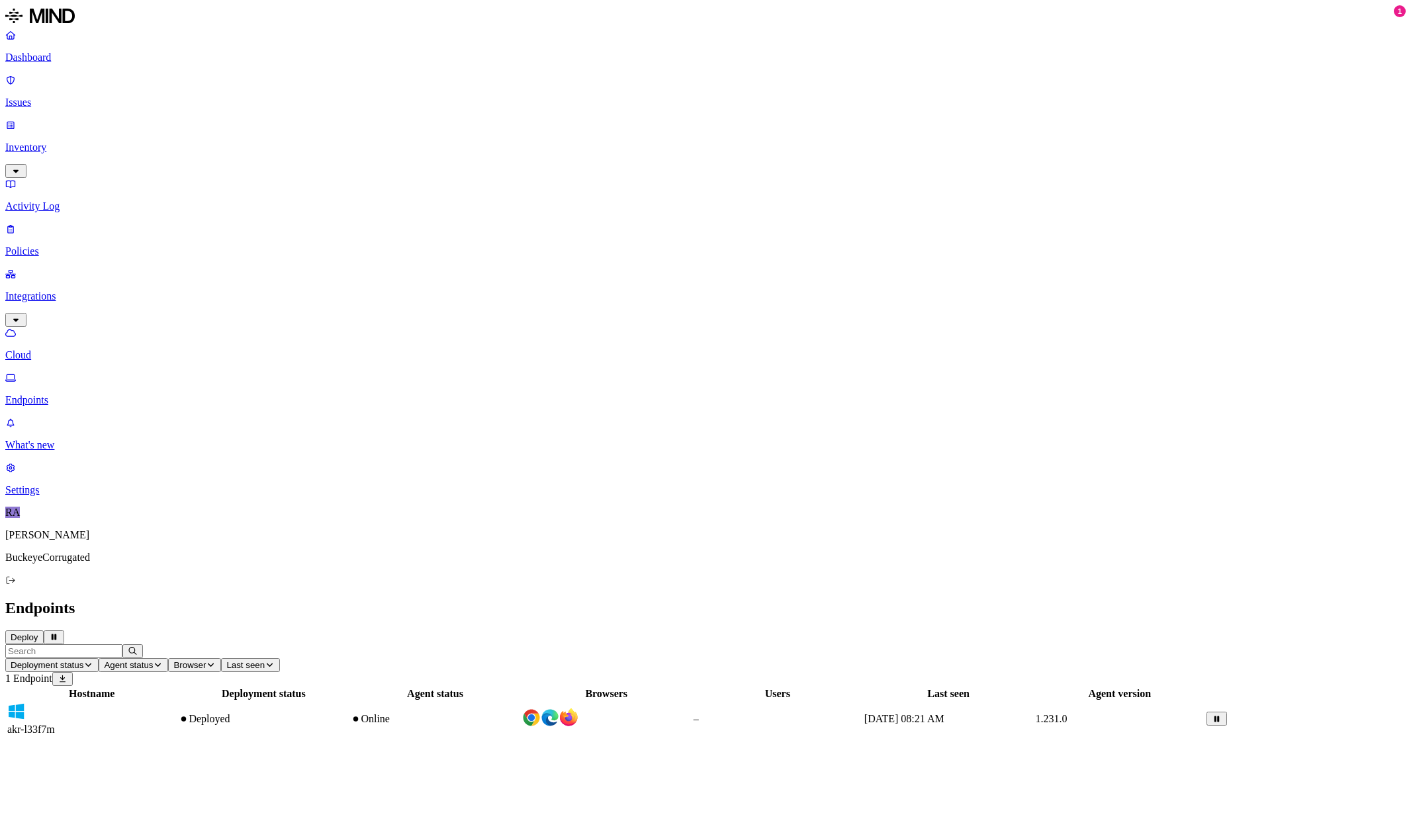
click at [315, 687] on div "Hostname Deployment status Agent status Browsers Users Last seen Agent version …" at bounding box center [705, 712] width 1400 height 51
click at [699, 713] on span "–" at bounding box center [696, 719] width 5 height 12
click at [545, 687] on div "Hostname Deployment status Agent status Browsers Users Last seen Agent version …" at bounding box center [705, 712] width 1400 height 51
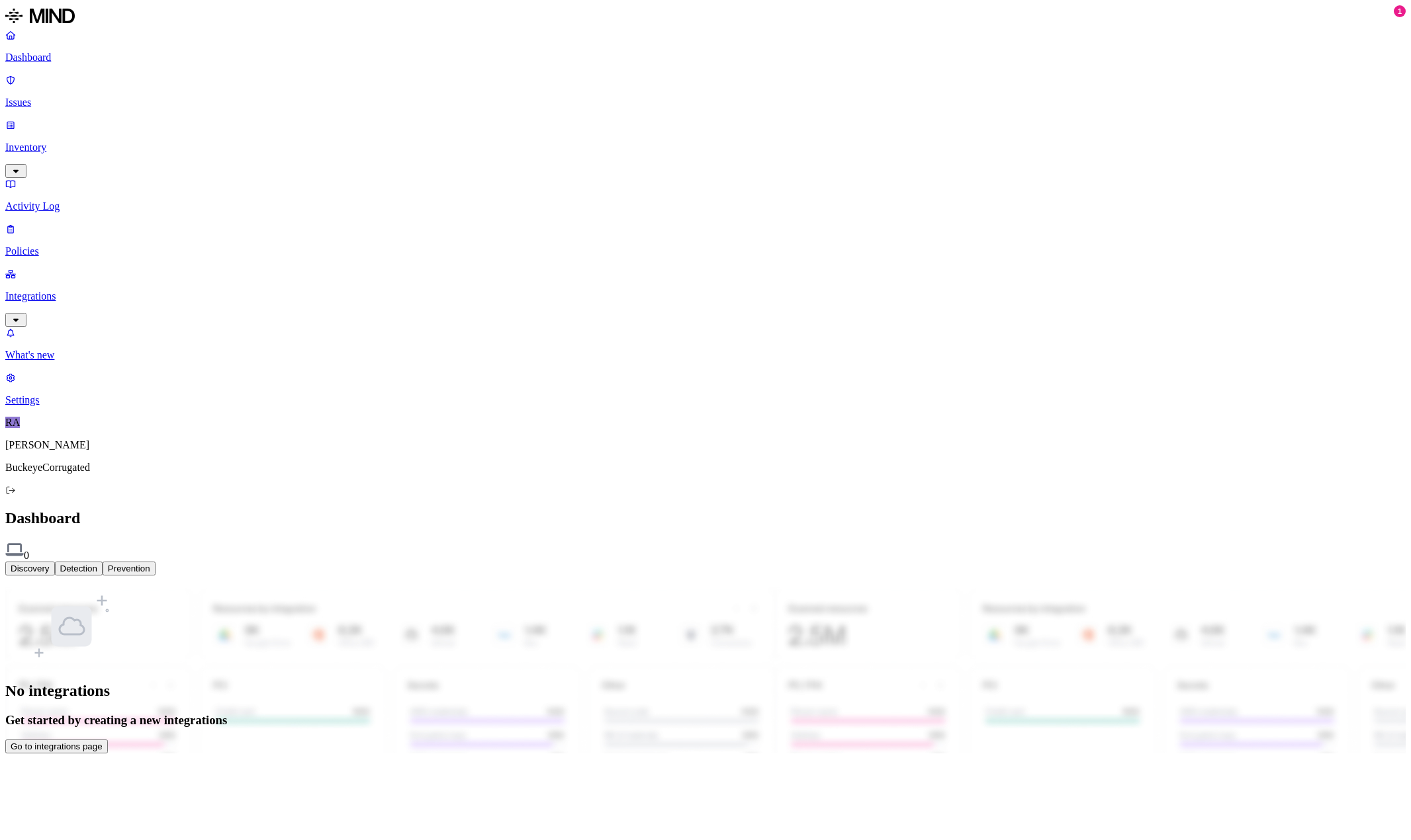
click at [54, 291] on p "Integrations" at bounding box center [705, 297] width 1400 height 12
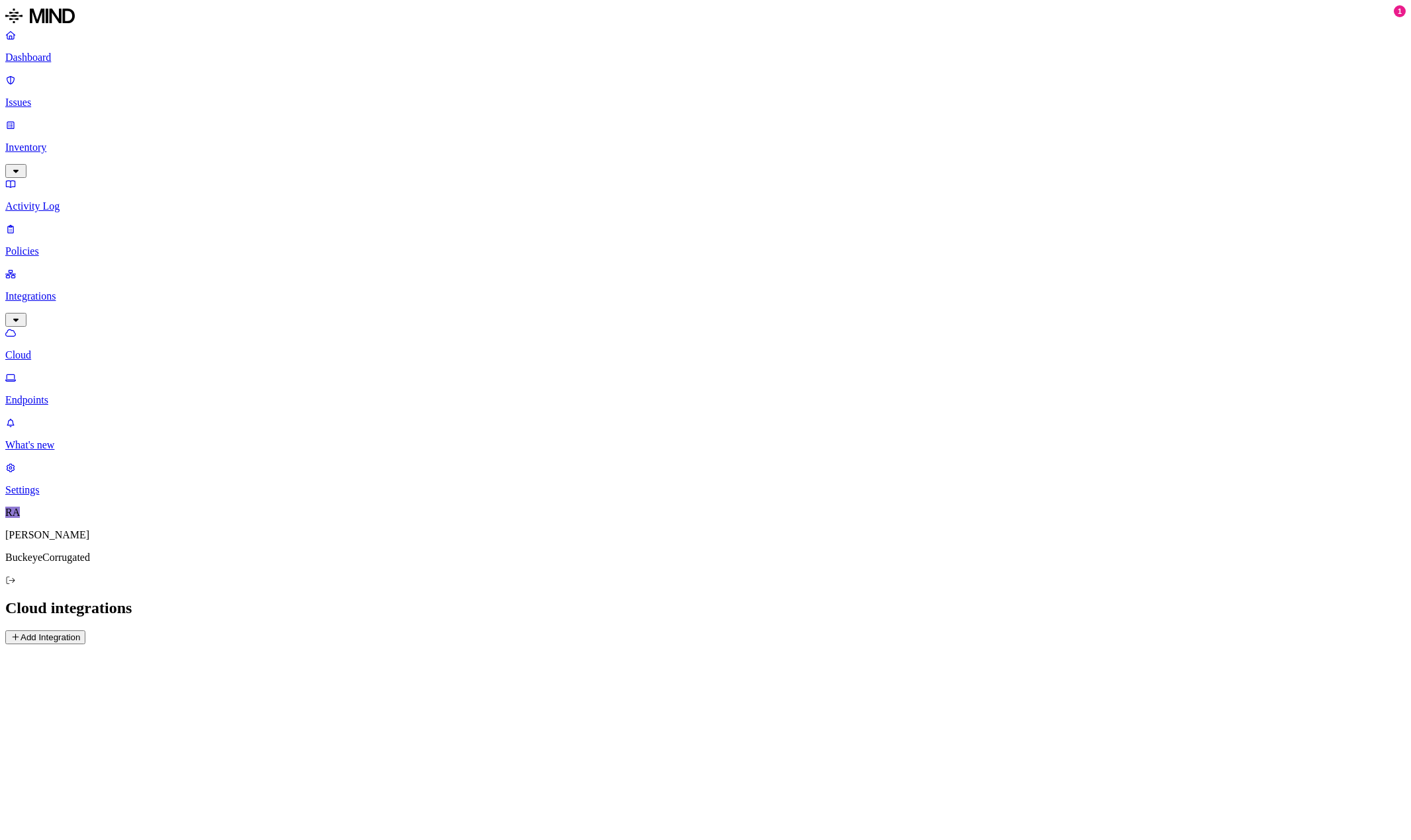
click at [64, 394] on p "Endpoints" at bounding box center [705, 400] width 1400 height 12
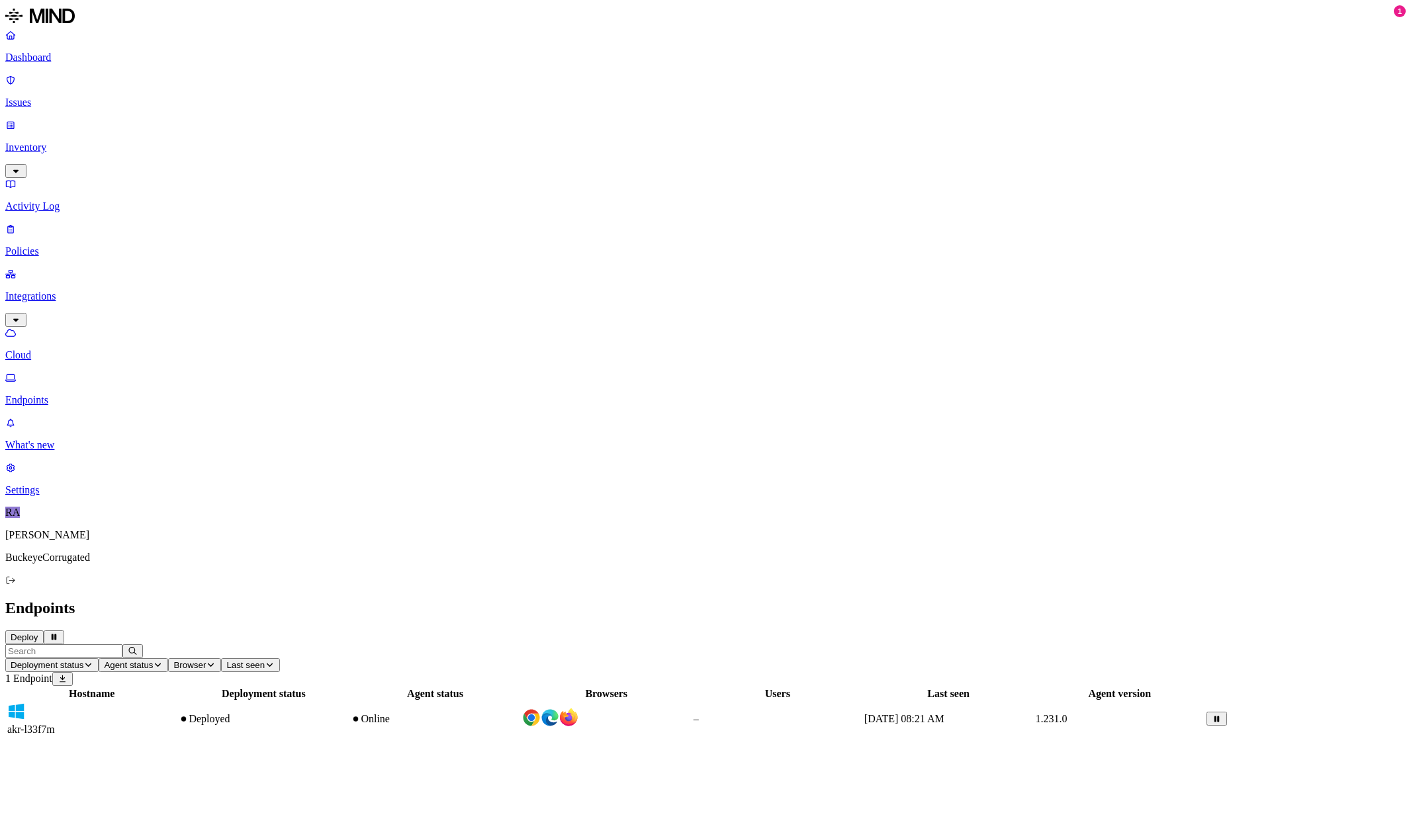
click at [55, 724] on span "akr-l33f7m" at bounding box center [31, 730] width 48 height 12
click at [58, 349] on p "Cloud" at bounding box center [705, 355] width 1400 height 12
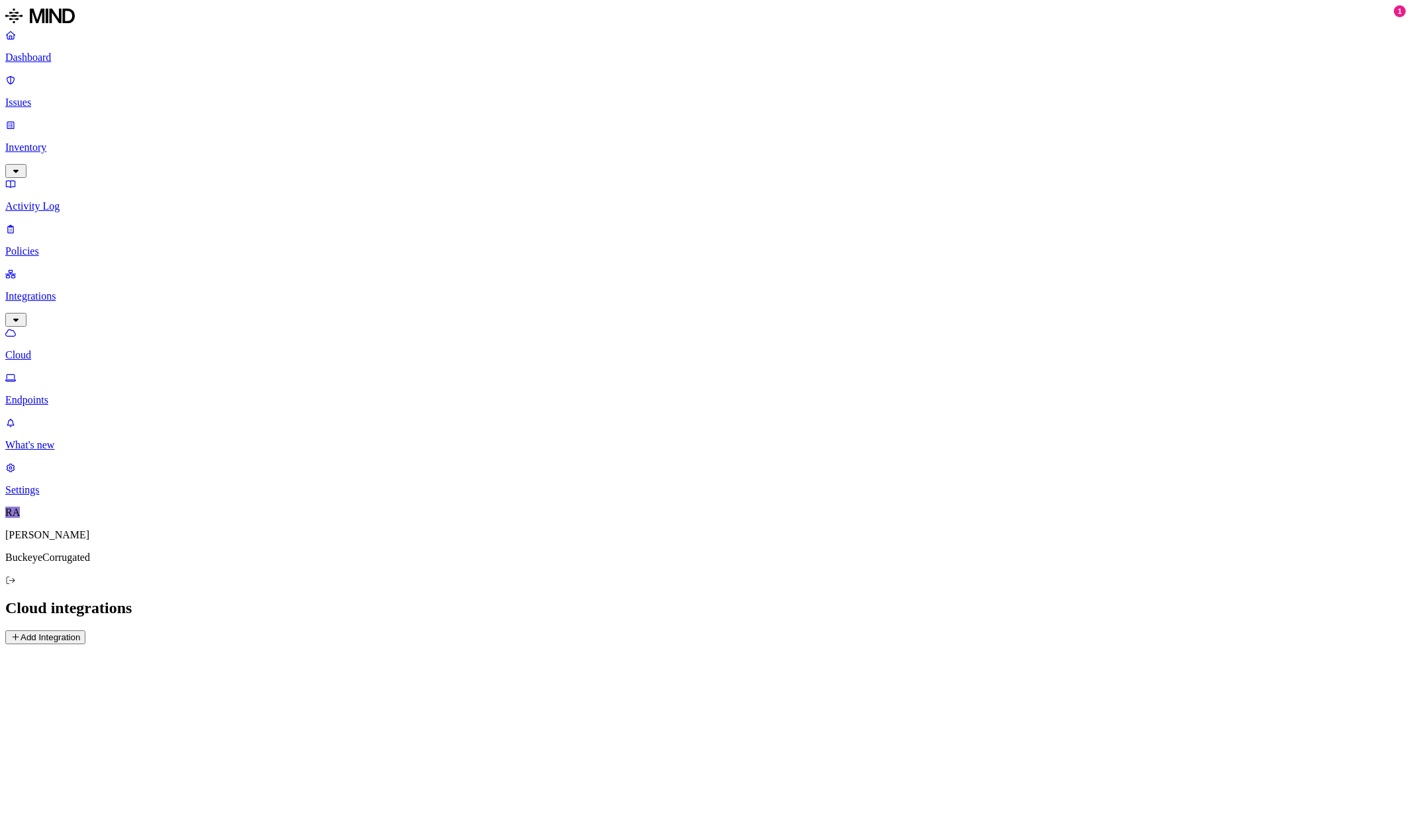
click at [58, 394] on p "Endpoints" at bounding box center [705, 400] width 1400 height 12
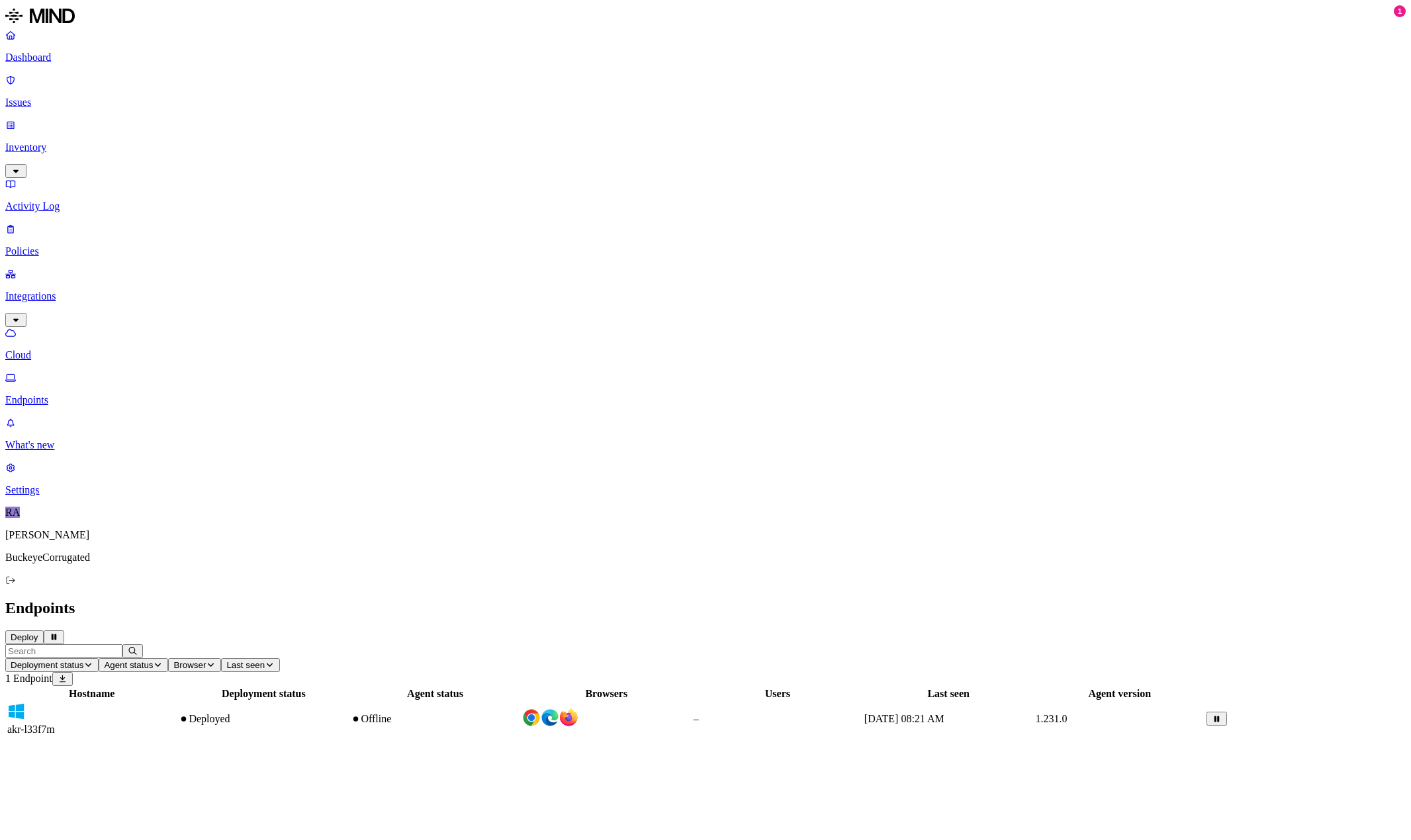
click at [519, 713] on div "Offline" at bounding box center [434, 720] width 168 height 12
click at [62, 327] on link "Cloud" at bounding box center [705, 344] width 1400 height 35
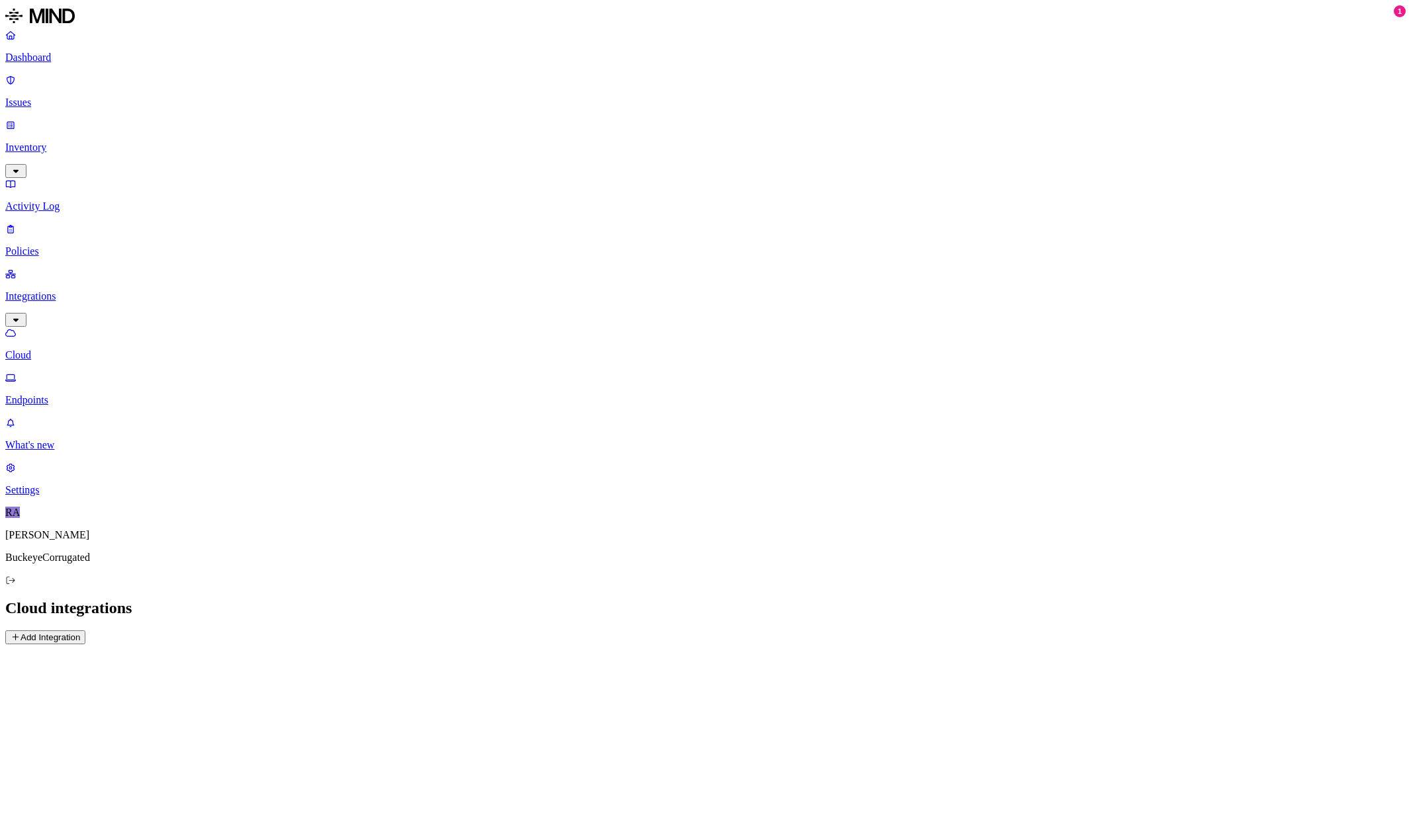
click at [63, 394] on p "Endpoints" at bounding box center [705, 400] width 1400 height 12
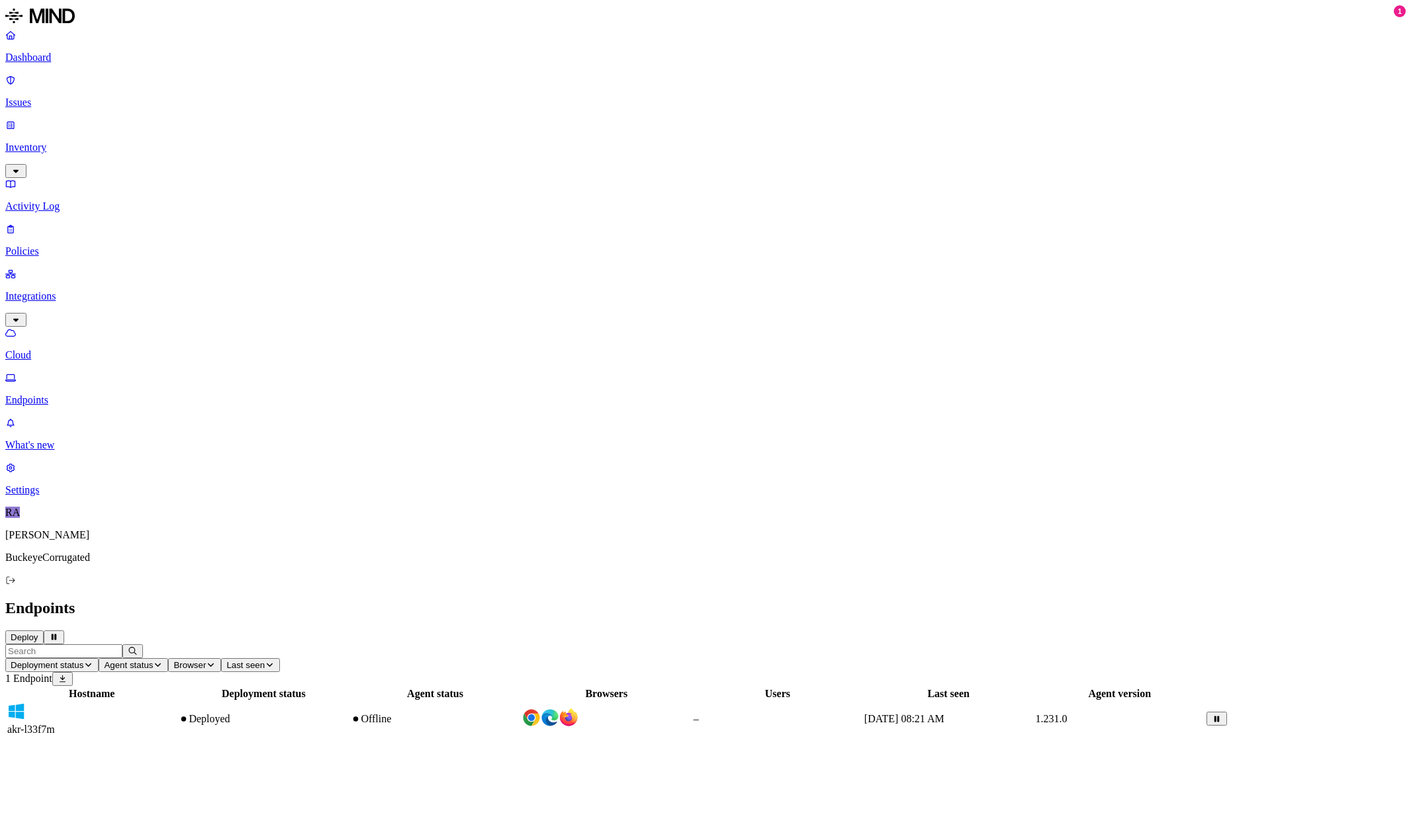
drag, startPoint x: 436, startPoint y: 166, endPoint x: 287, endPoint y: 167, distance: 149.0
click at [287, 702] on tbody "akr-l33f7m Deployed Offline – [DATE] 08:21 AM 1.231.0" at bounding box center [617, 719] width 1221 height 35
click at [519, 713] on div "Offline" at bounding box center [434, 720] width 168 height 12
click at [486, 687] on div "Hostname Deployment status Agent status Browsers Users Last seen Agent version …" at bounding box center [705, 712] width 1400 height 51
drag, startPoint x: 305, startPoint y: 94, endPoint x: 213, endPoint y: 188, distance: 131.5
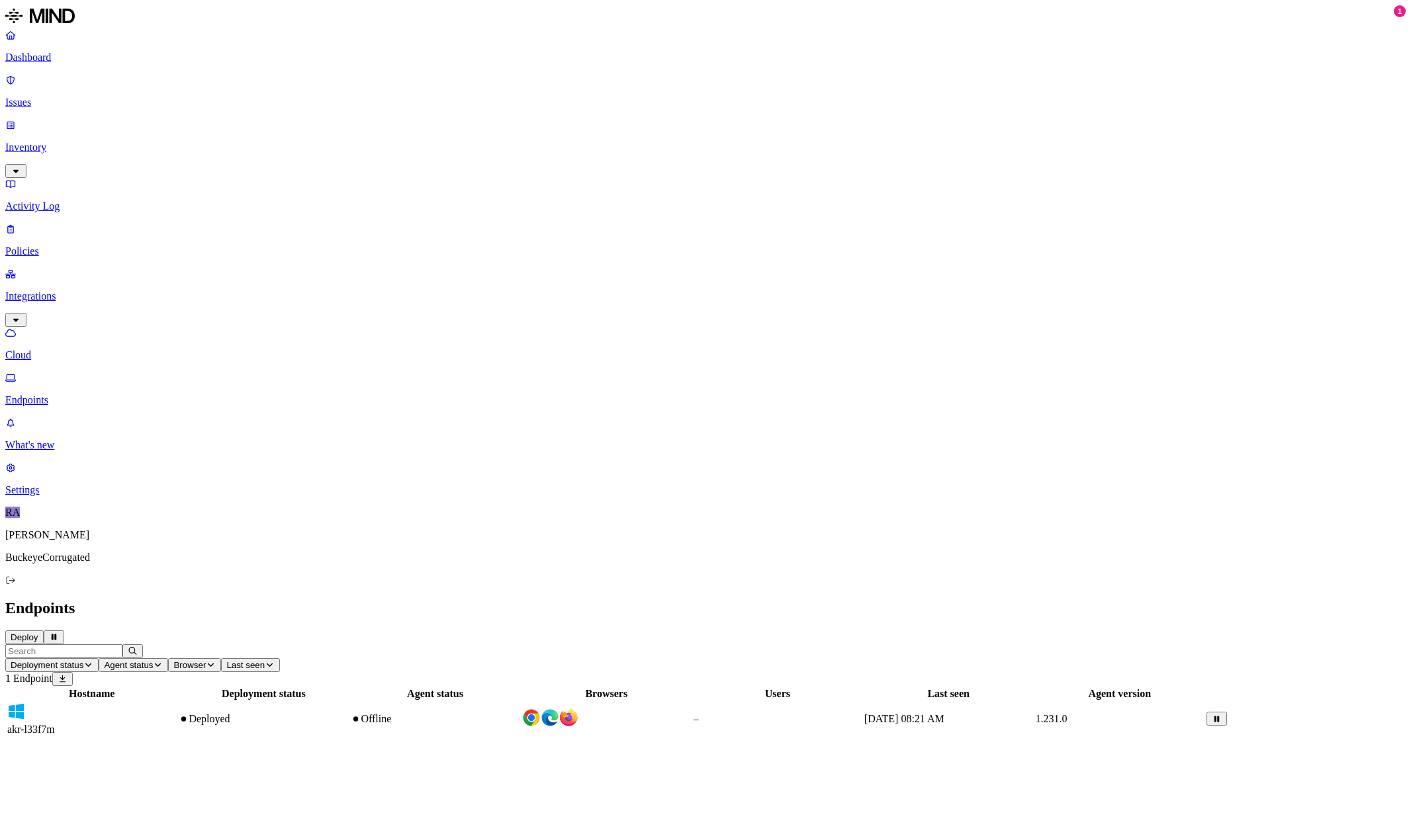
click at [213, 687] on div "Hostname Deployment status Agent status Browsers Users Last seen Agent version …" at bounding box center [705, 712] width 1400 height 51
click at [55, 724] on span "akr-l33f7m" at bounding box center [31, 730] width 48 height 12
click at [740, 687] on div "Hostname Deployment status Agent status Browsers Users Last seen Agent version …" at bounding box center [705, 712] width 1400 height 51
click at [470, 687] on div "Hostname Deployment status Agent status Browsers Users Last seen Agent version …" at bounding box center [705, 712] width 1400 height 51
click at [348, 713] on div "Deployed" at bounding box center [263, 720] width 170 height 12
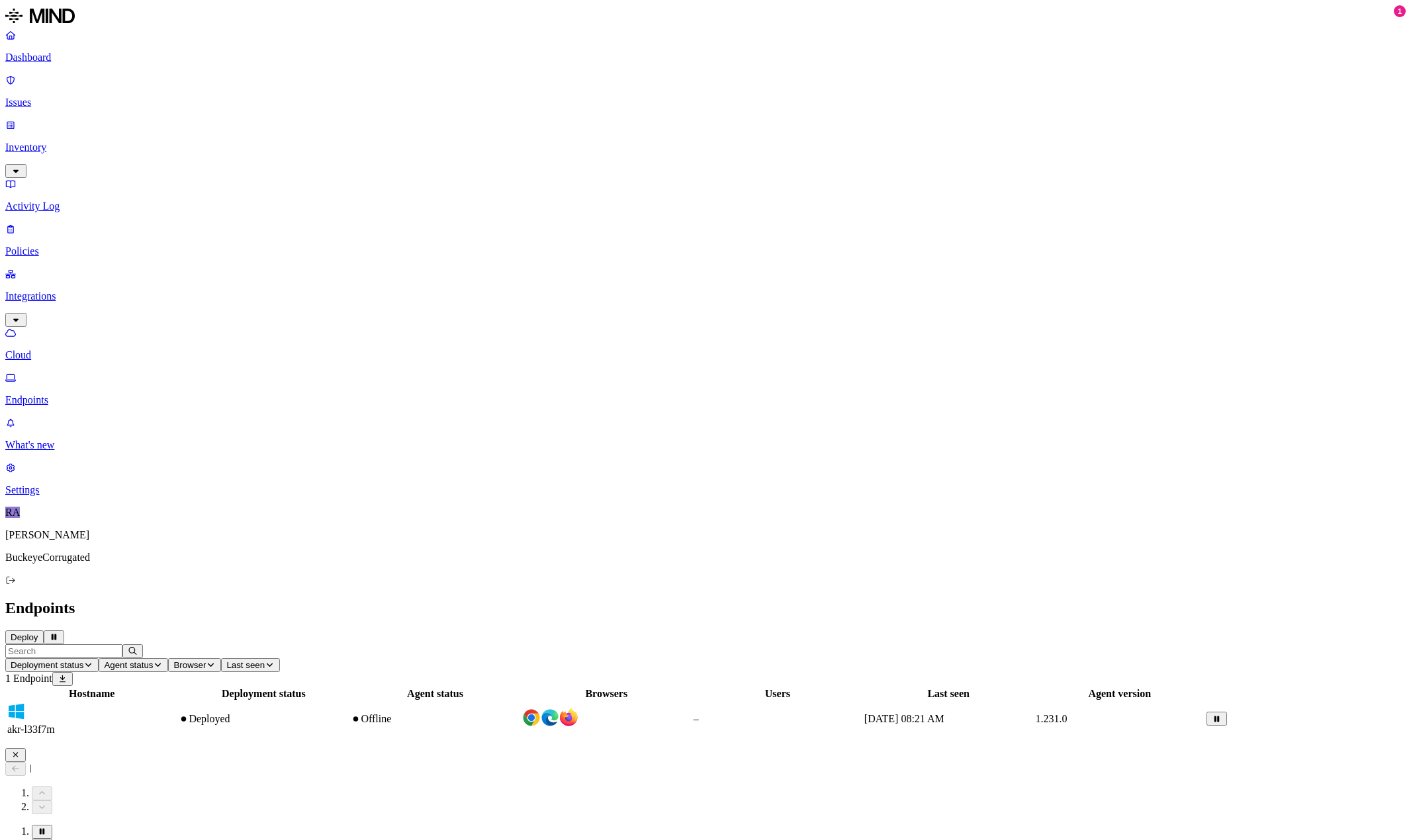
click at [348, 713] on div "Deployed" at bounding box center [263, 720] width 170 height 12
drag, startPoint x: 64, startPoint y: 219, endPoint x: 41, endPoint y: 277, distance: 62.4
click at [41, 277] on nav "Dashboard Issues Inventory Activity Log Policies Integrations Cloud Endpoints W…" at bounding box center [705, 262] width 1400 height 467
click at [53, 496] on p "Settings" at bounding box center [705, 490] width 1400 height 12
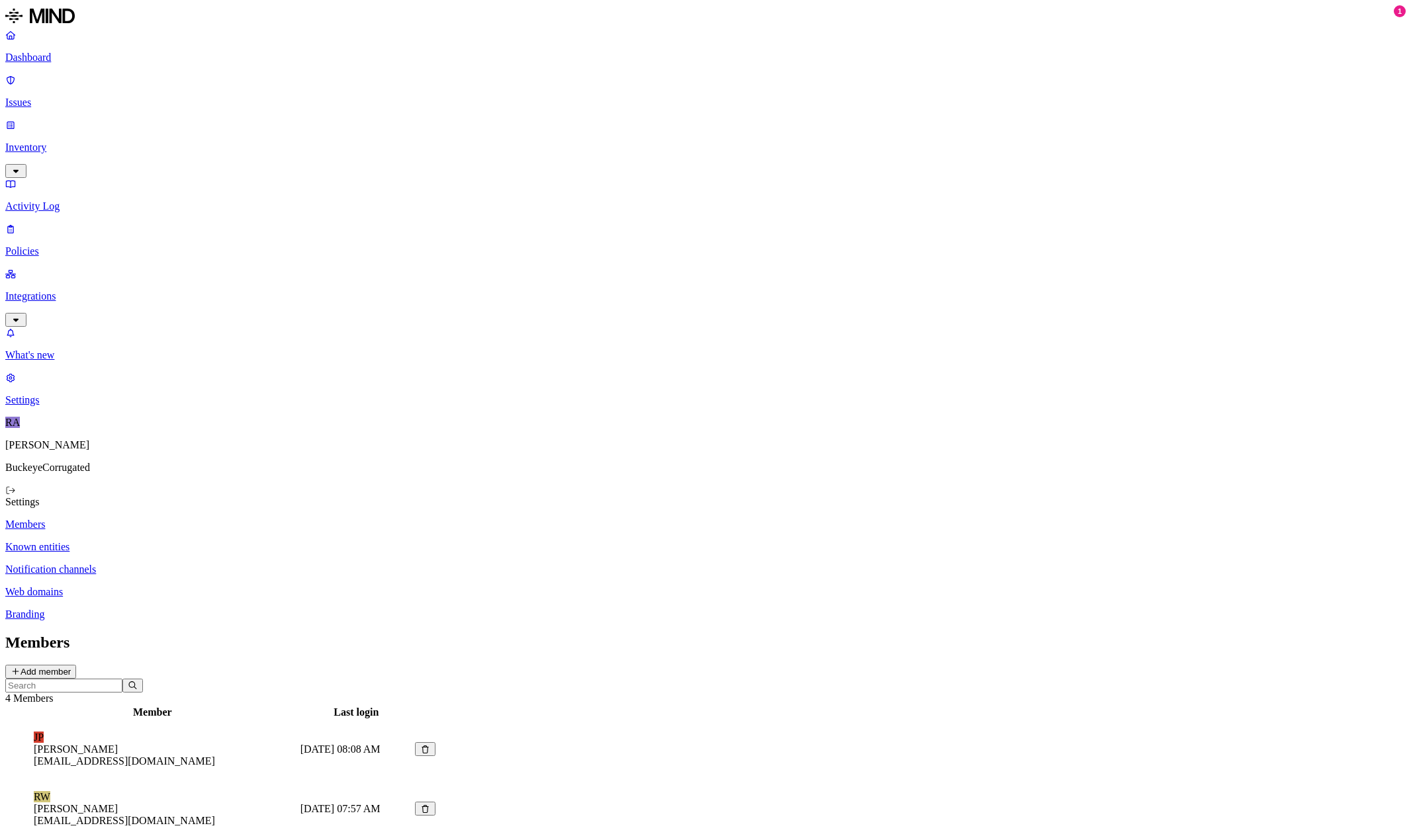
click at [63, 291] on p "Integrations" at bounding box center [705, 297] width 1400 height 12
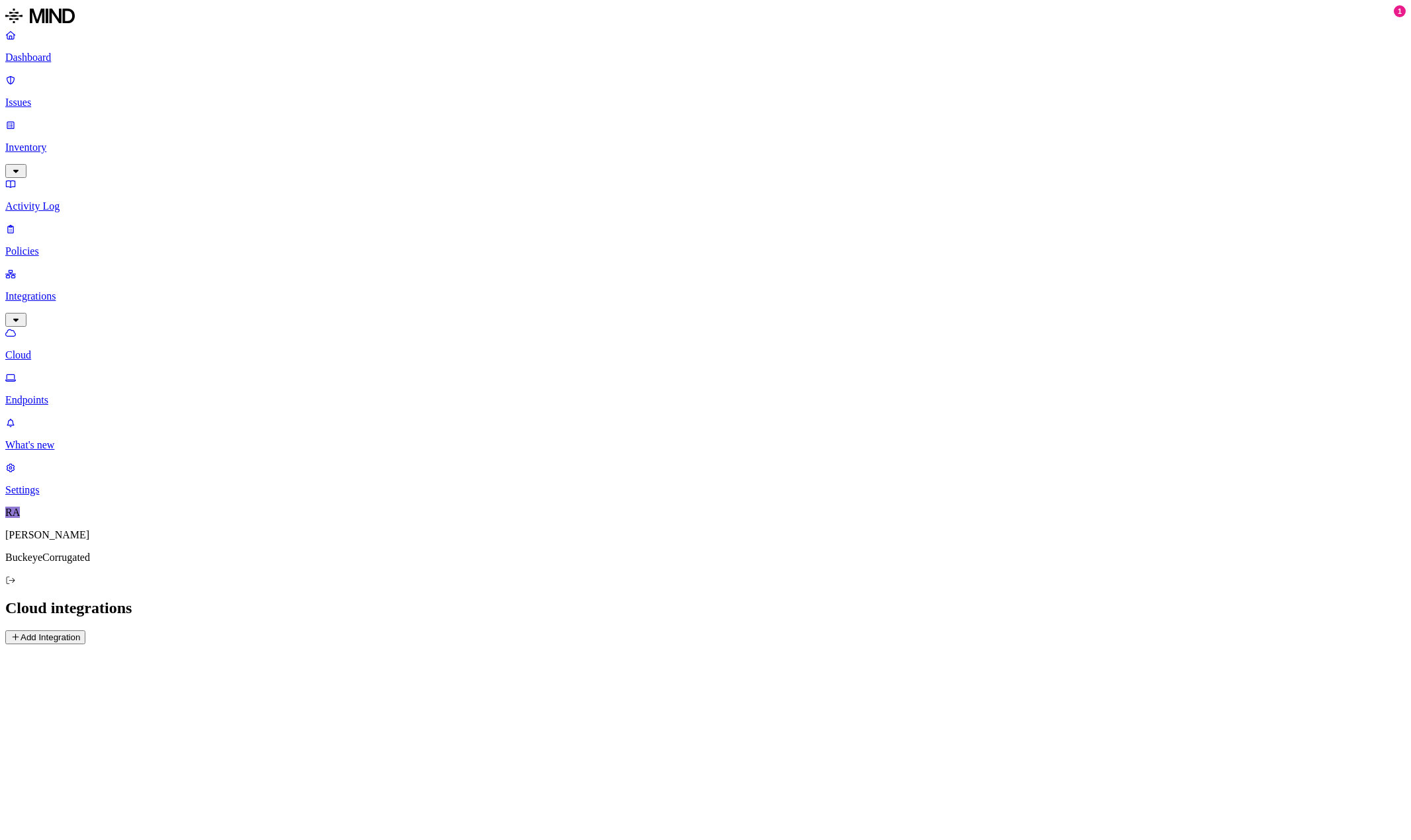
click at [61, 394] on p "Endpoints" at bounding box center [705, 400] width 1400 height 12
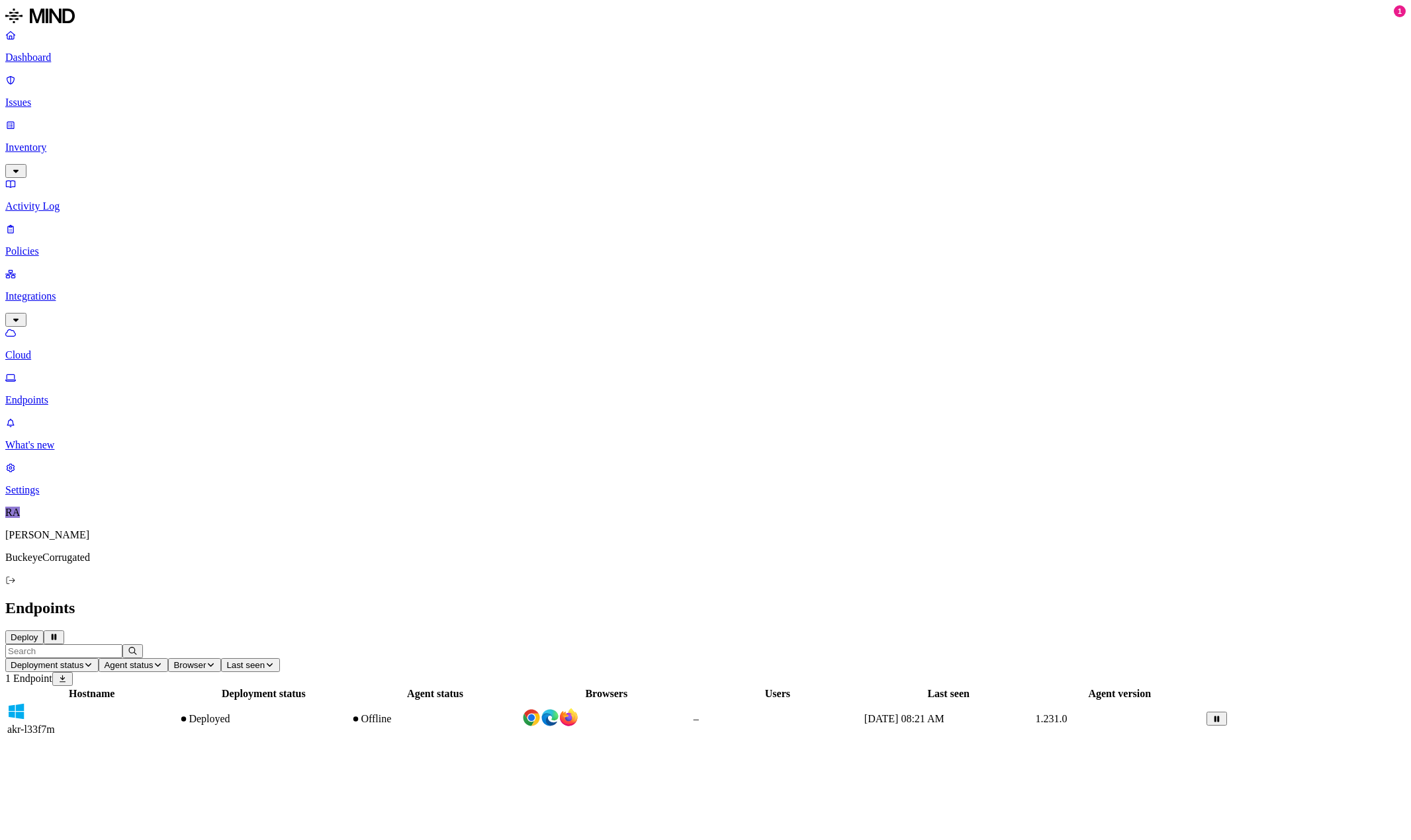
click at [44, 631] on button "Deploy" at bounding box center [25, 637] width 38 height 14
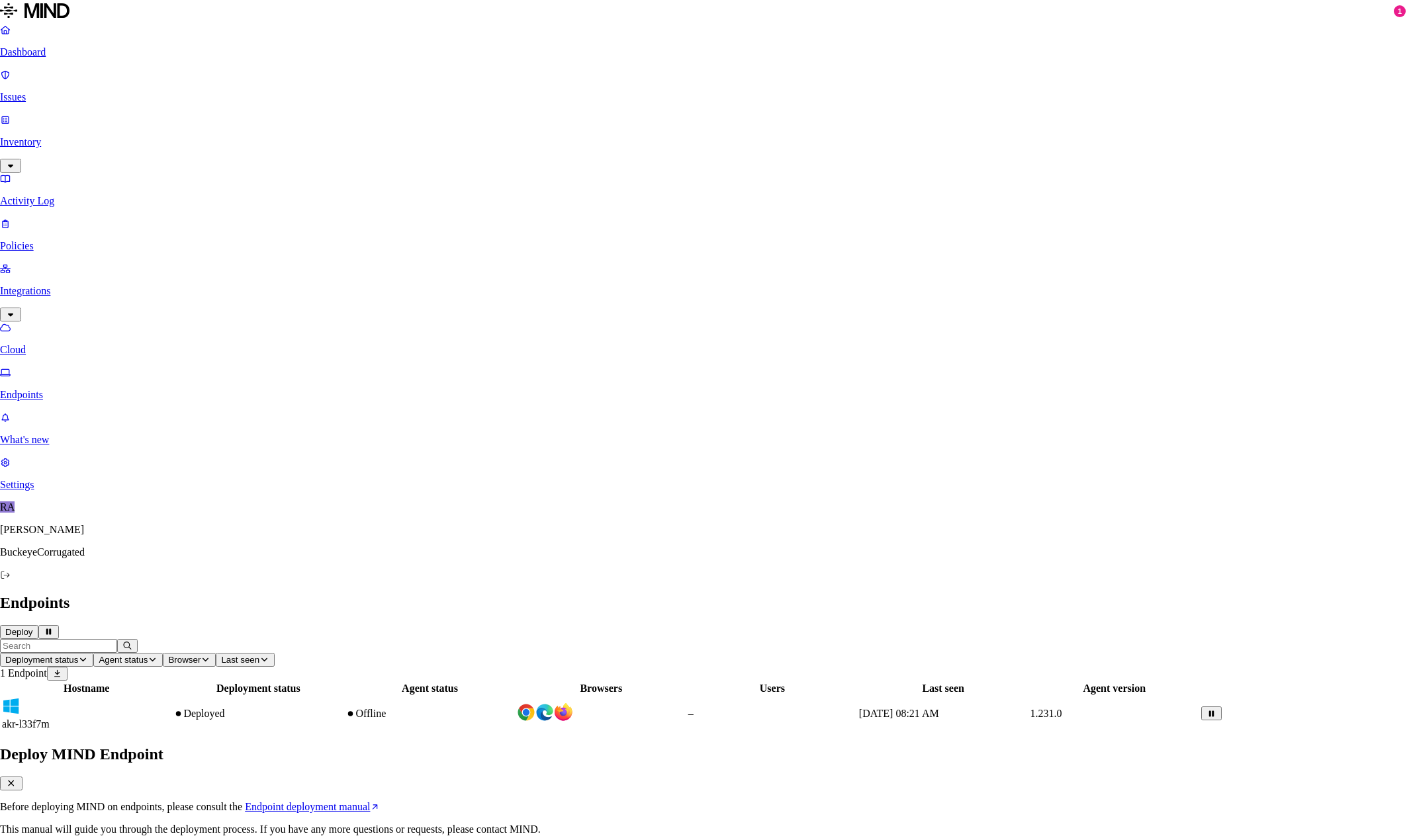
click at [381, 802] on link "Endpoint deployment manual" at bounding box center [312, 807] width 136 height 12
click at [17, 779] on icon "button" at bounding box center [12, 783] width 12 height 9
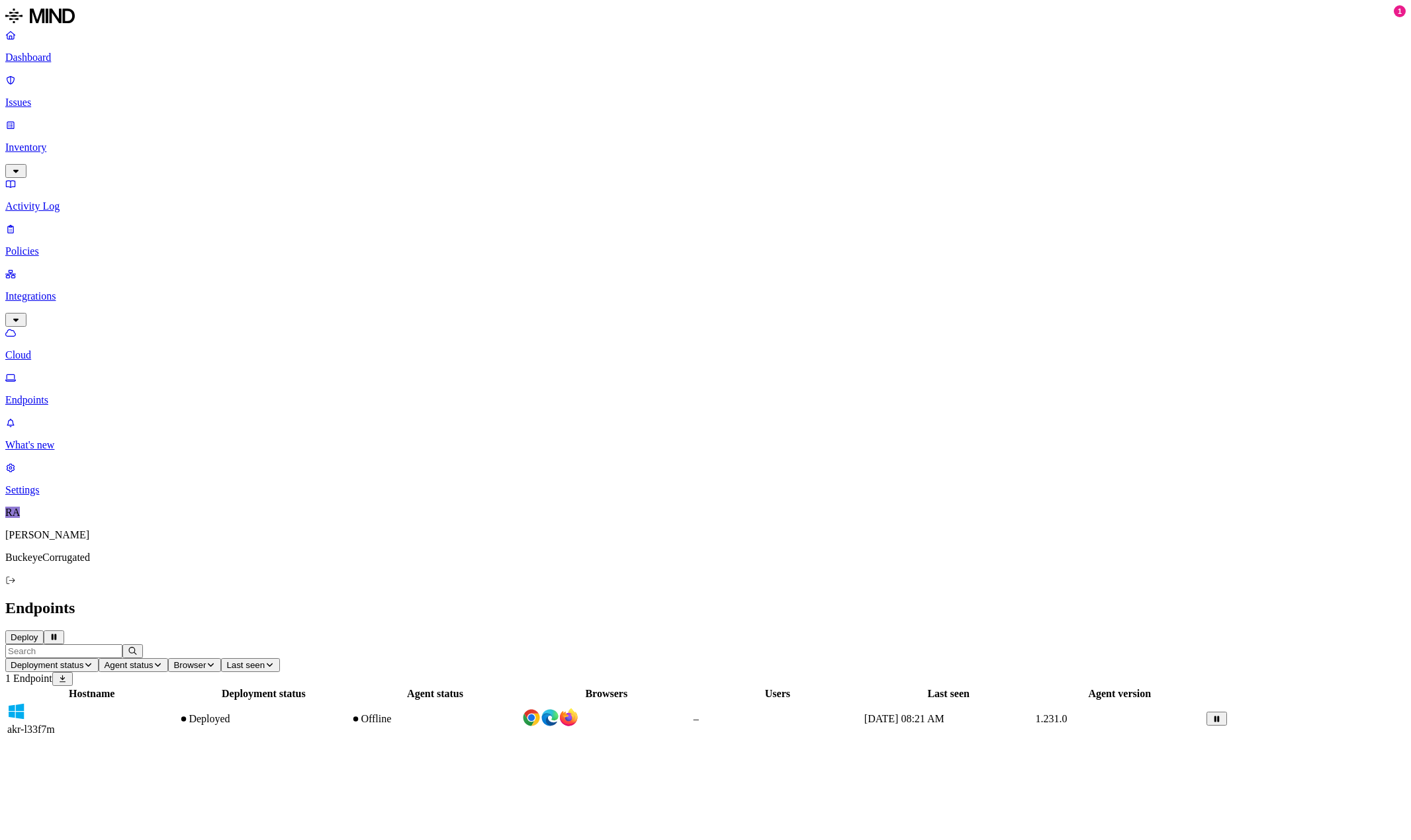
click at [481, 687] on div "Hostname Deployment status Agent status Browsers Users Last seen Agent version …" at bounding box center [705, 712] width 1400 height 51
click at [519, 713] on div "Offline" at bounding box center [434, 720] width 168 height 12
click at [60, 349] on p "Cloud" at bounding box center [705, 355] width 1400 height 12
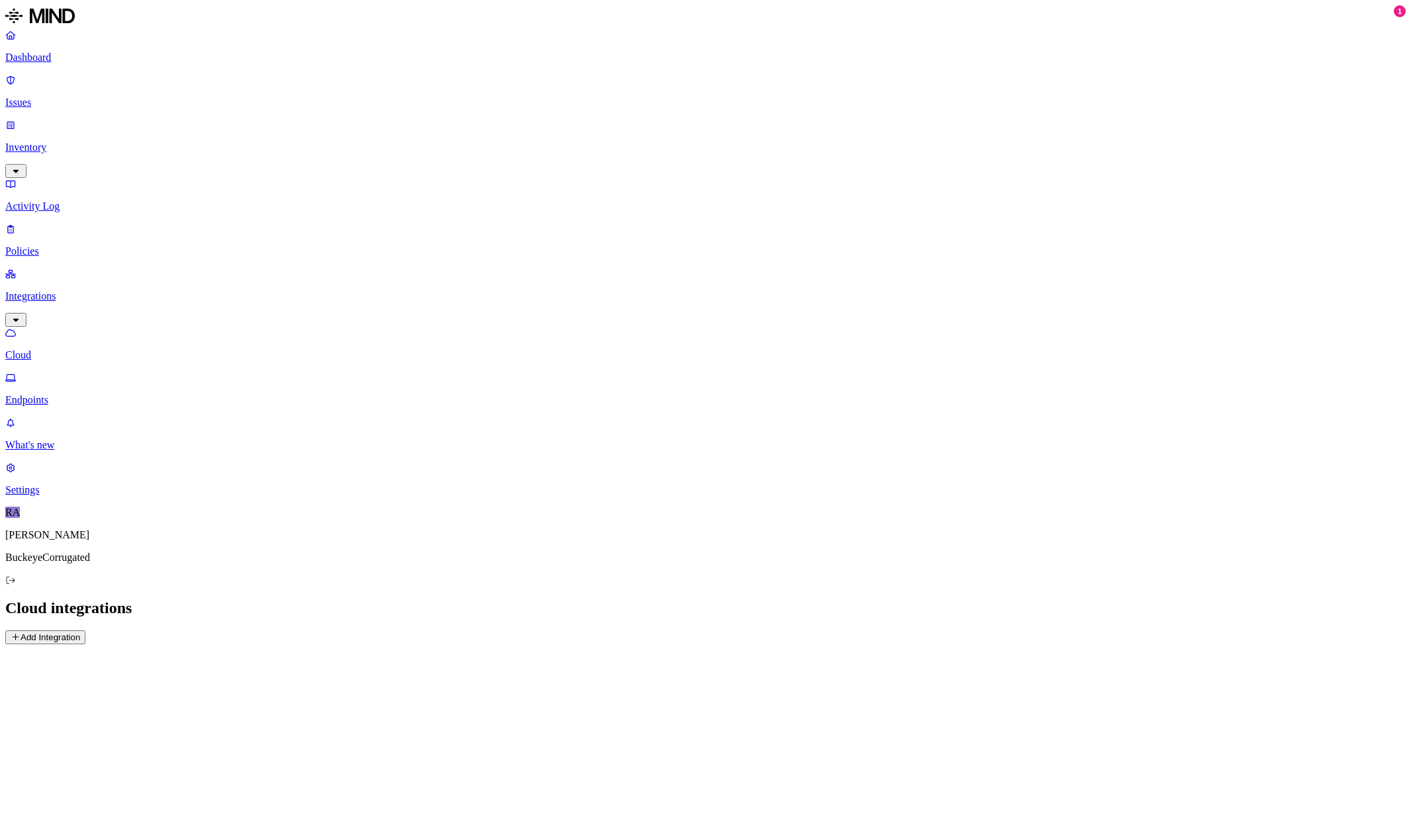
click at [54, 394] on p "Endpoints" at bounding box center [705, 400] width 1400 height 12
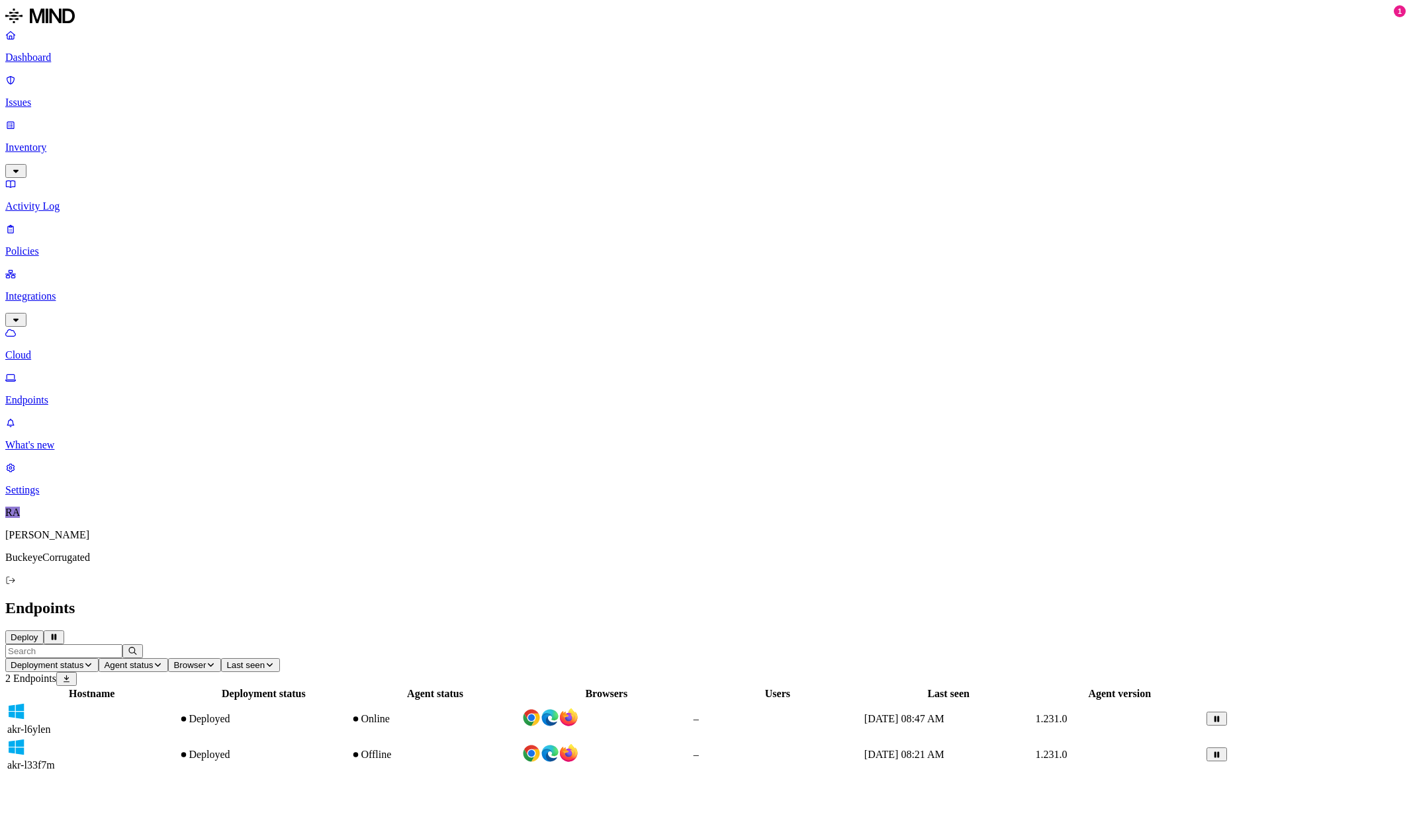
click at [576, 687] on div "Hostname Deployment status Agent status Browsers Users Last seen Agent version …" at bounding box center [705, 730] width 1400 height 87
click at [176, 739] on div "akr-l33f7m" at bounding box center [91, 755] width 169 height 33
click at [176, 703] on div "akr-l6ylen" at bounding box center [91, 719] width 169 height 33
click at [176, 739] on div "akr-l33f7m" at bounding box center [91, 755] width 169 height 33
click at [516, 687] on div "Hostname Deployment status Agent status Browsers Users Last seen Agent version …" at bounding box center [705, 730] width 1400 height 87
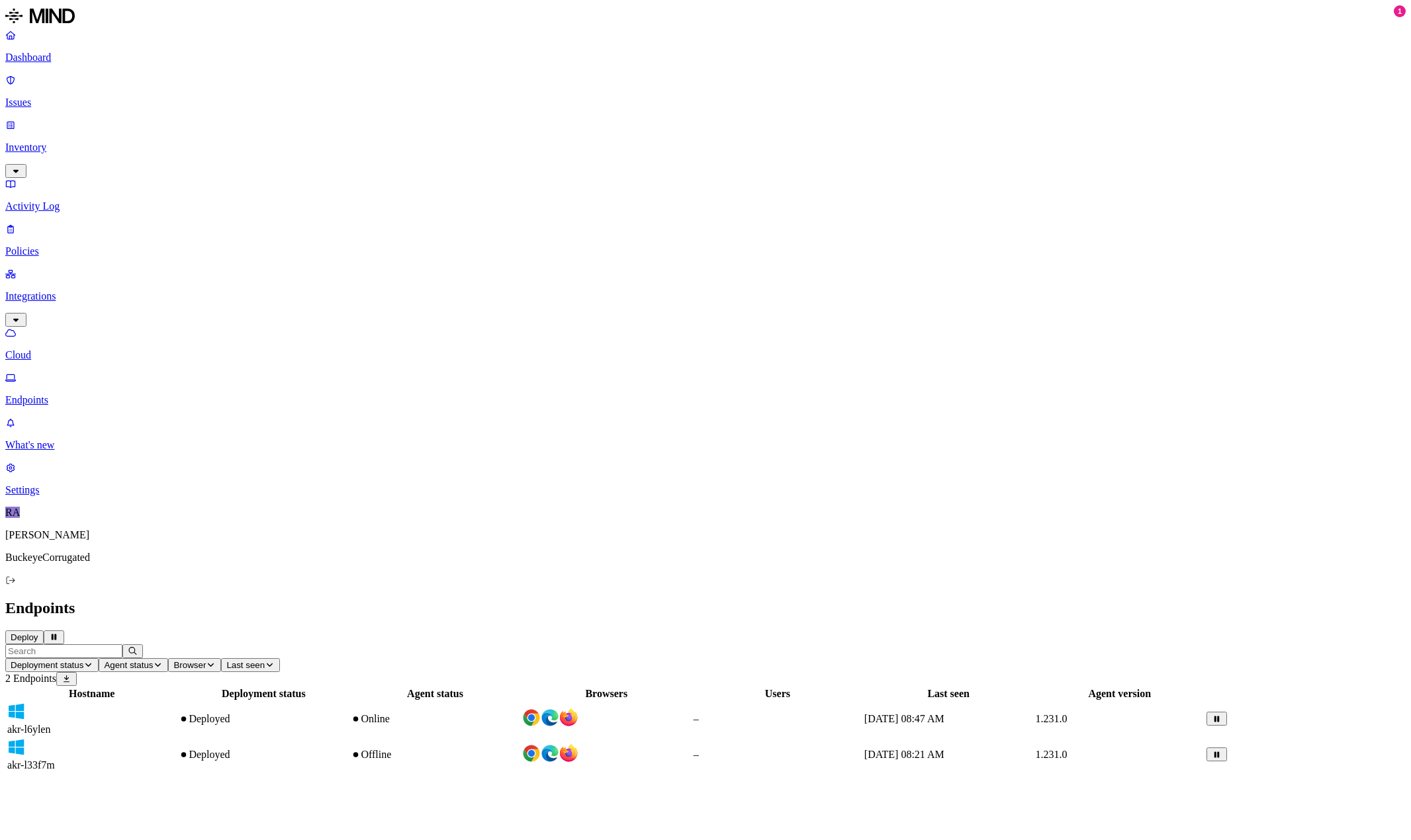
click at [58, 60] on p "Dashboard" at bounding box center [705, 58] width 1400 height 12
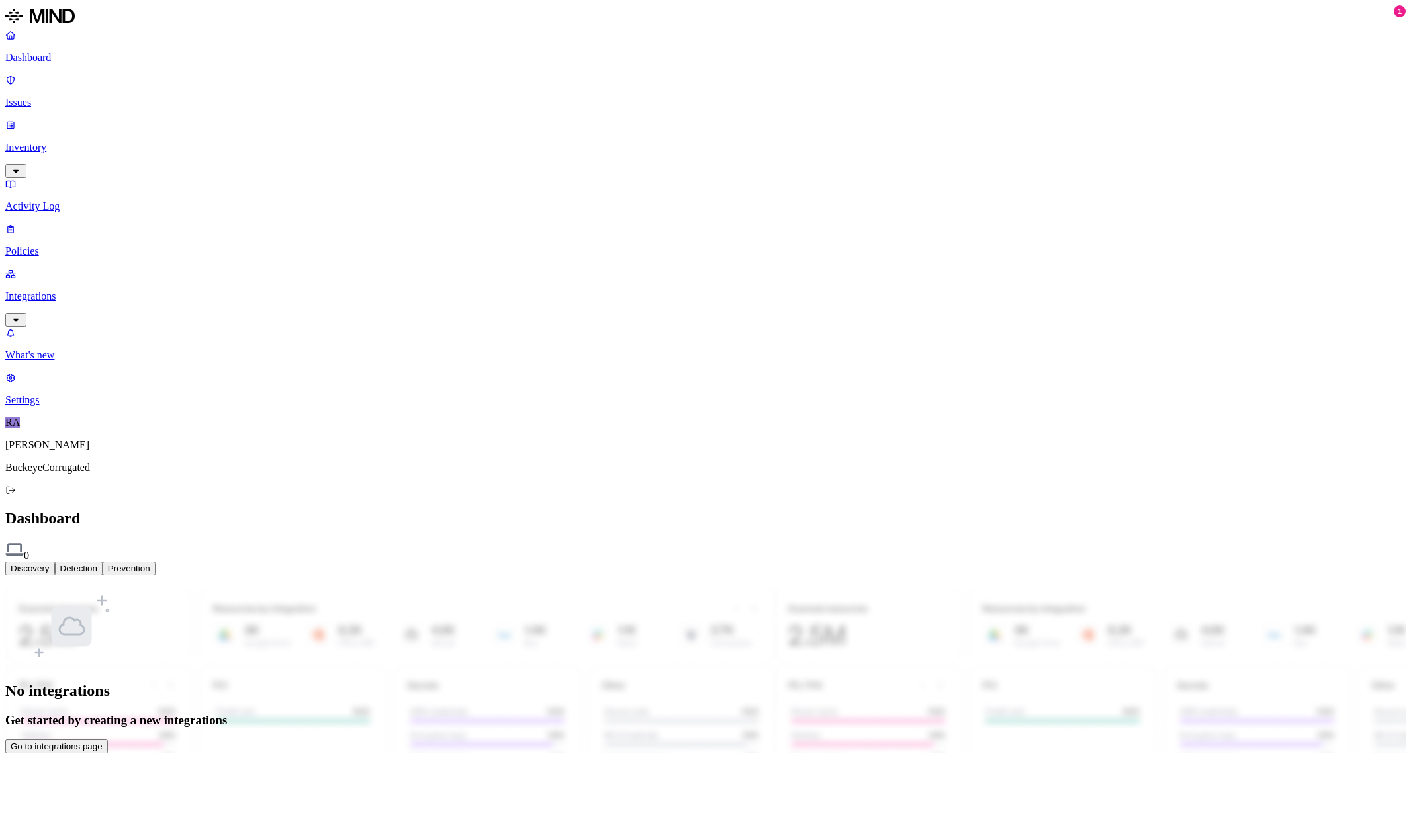
click at [61, 291] on p "Integrations" at bounding box center [705, 297] width 1400 height 12
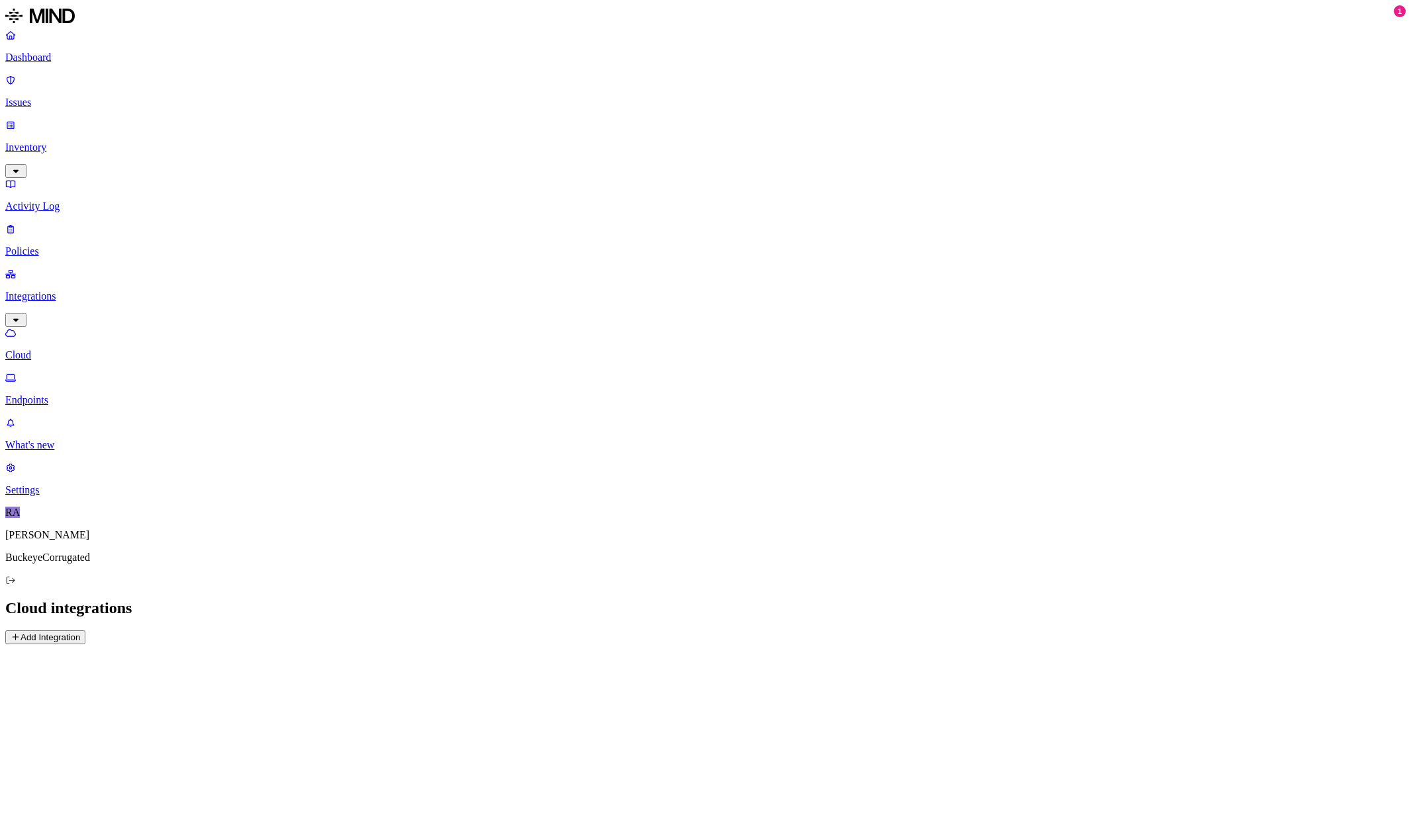
click at [55, 394] on p "Endpoints" at bounding box center [705, 400] width 1400 height 12
